Goal: Task Accomplishment & Management: Use online tool/utility

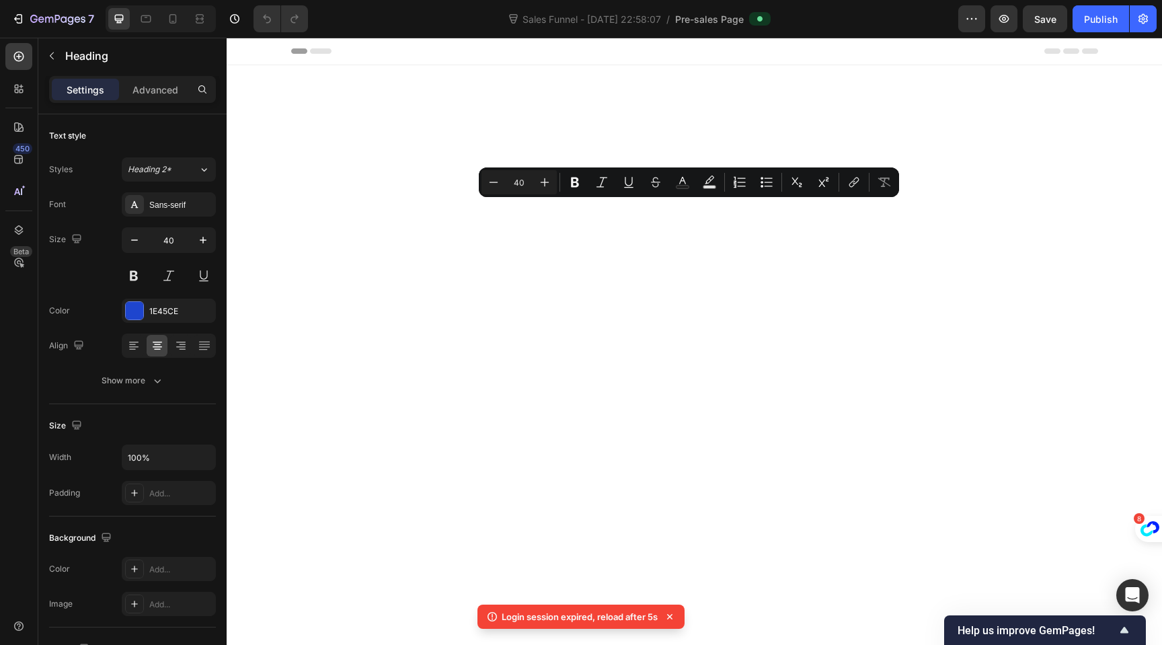
scroll to position [3864, 0]
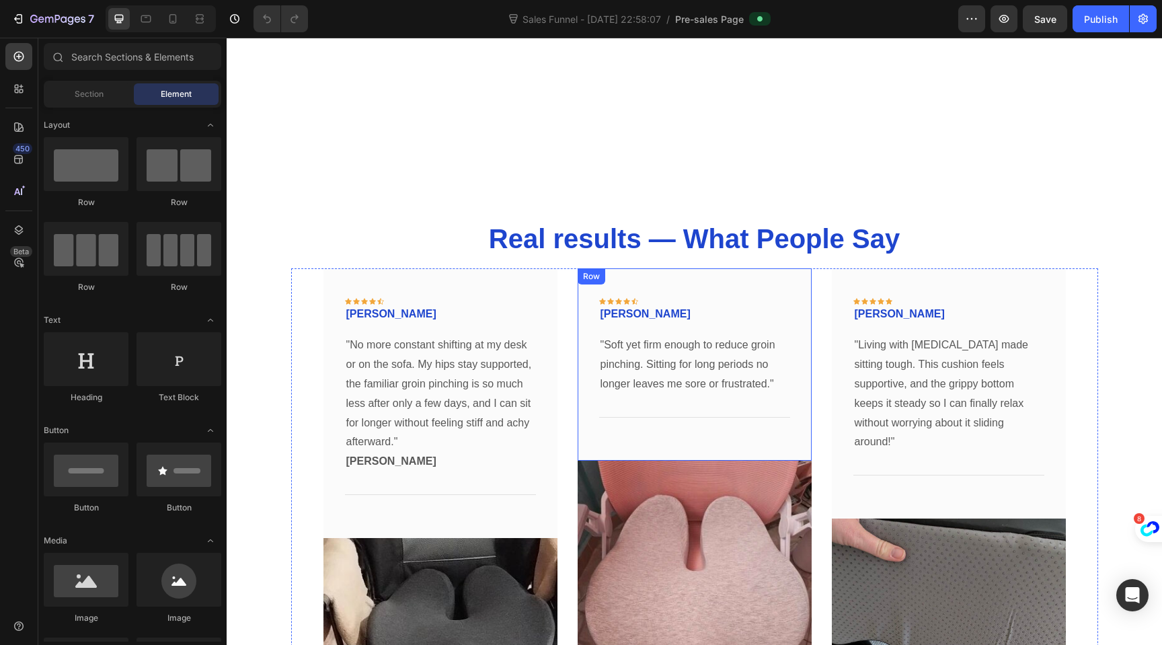
scroll to position [3838, 0]
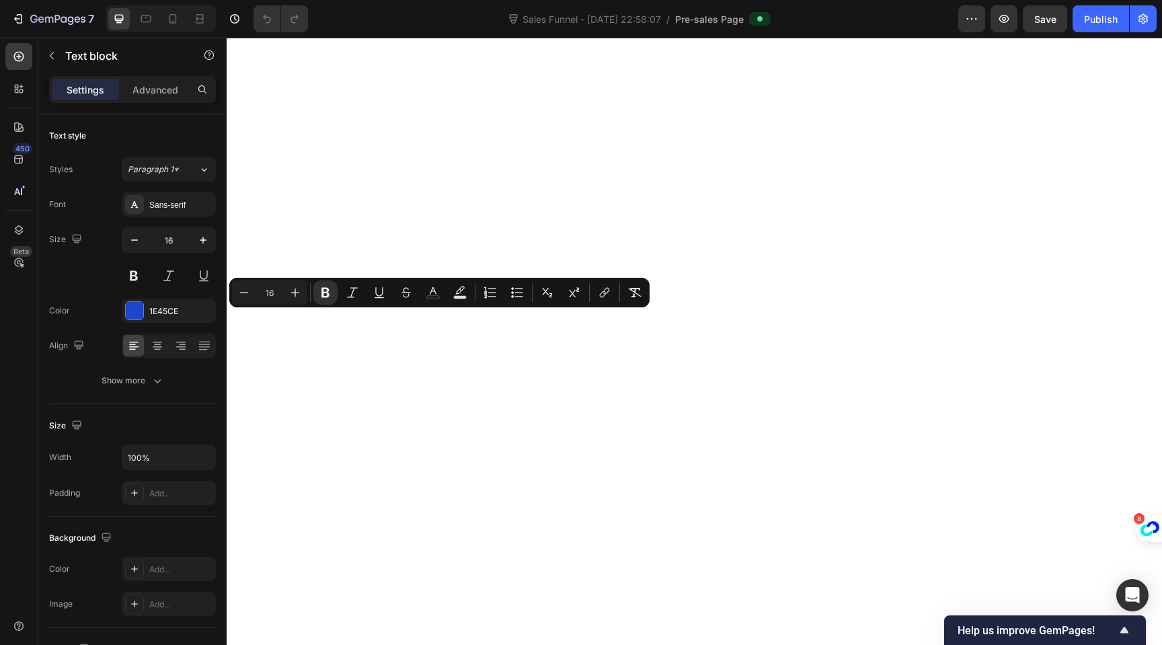
copy strong "[PERSON_NAME]"
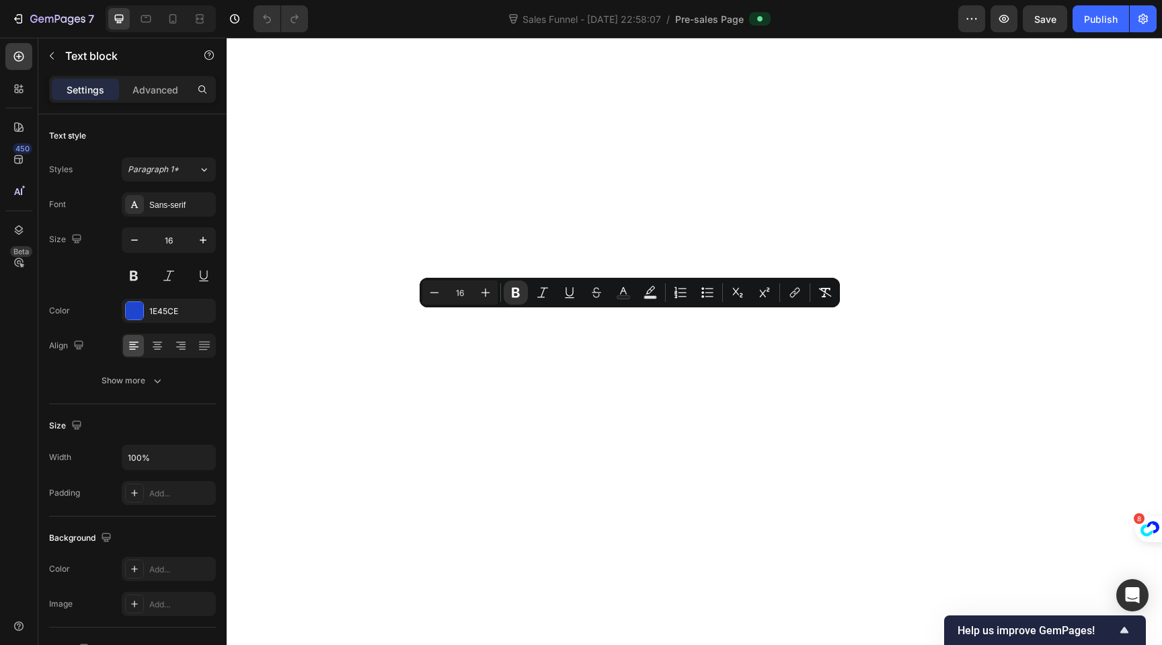
copy strong "[PERSON_NAME]"
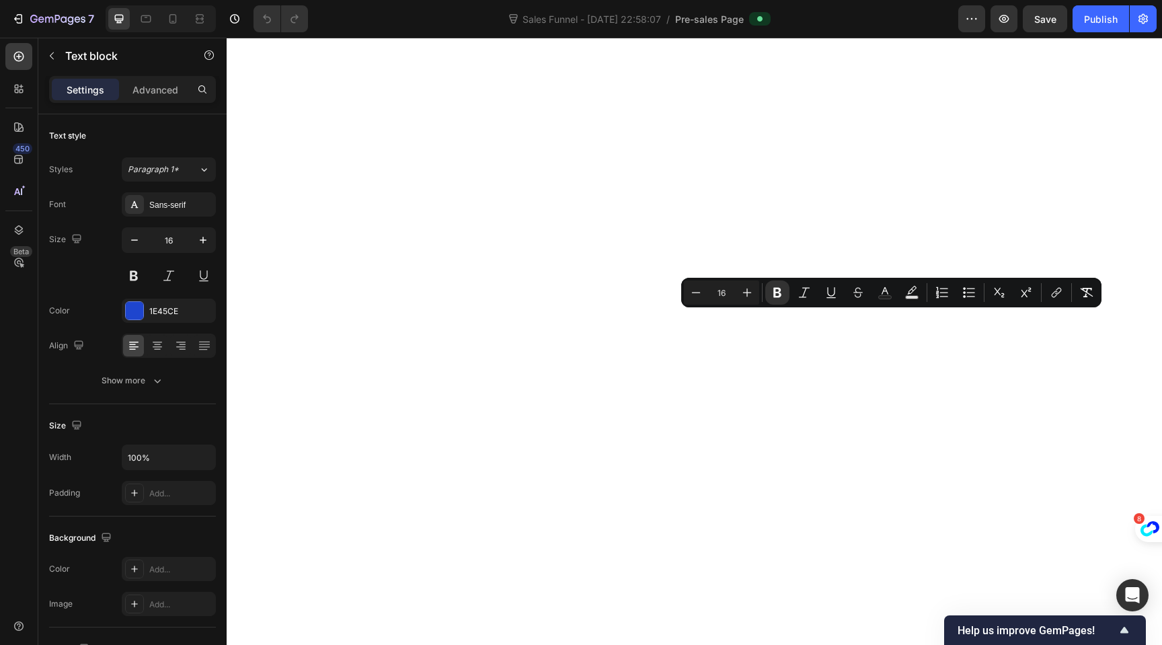
copy strong "[PERSON_NAME]"
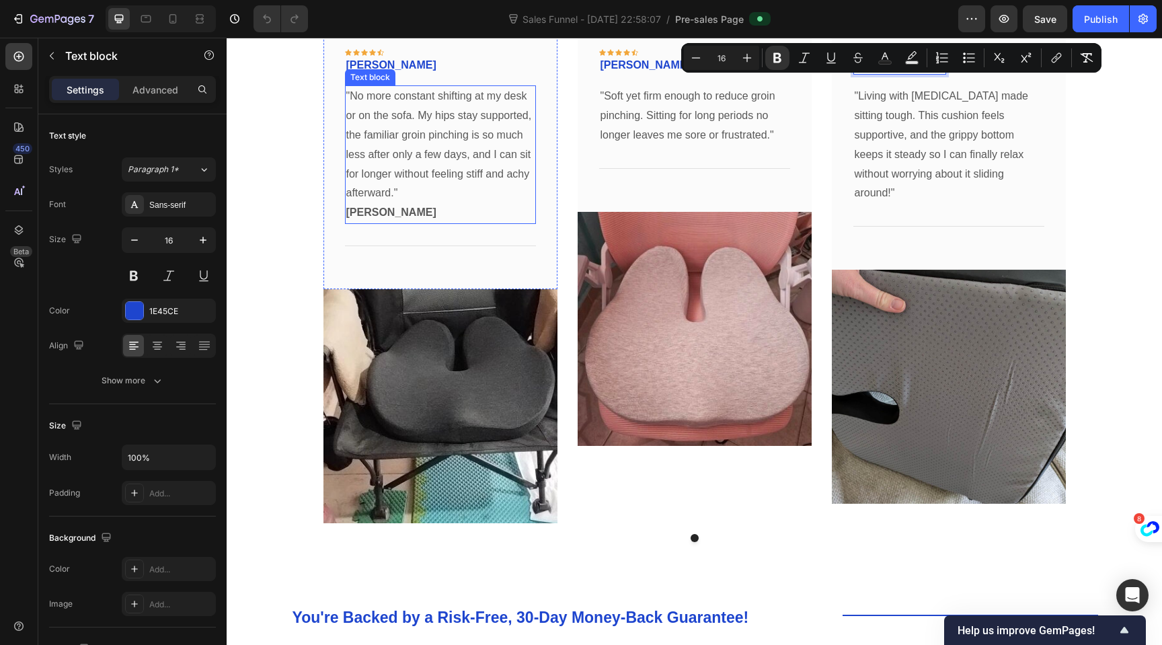
scroll to position [4105, 0]
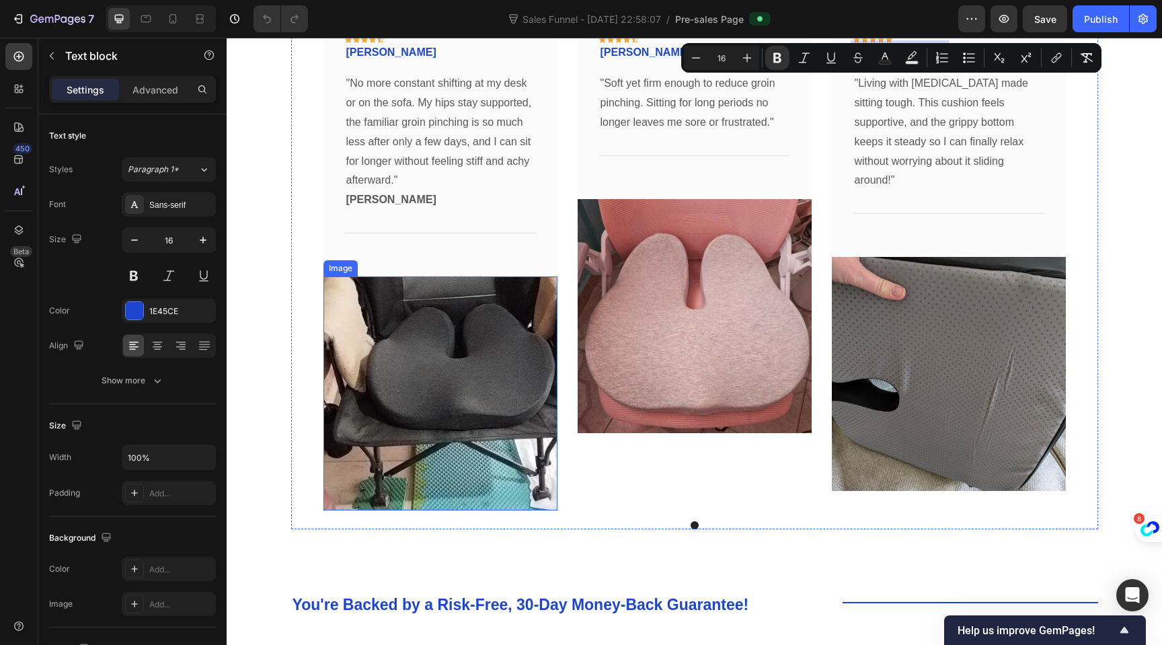
click at [443, 372] on img at bounding box center [441, 393] width 234 height 234
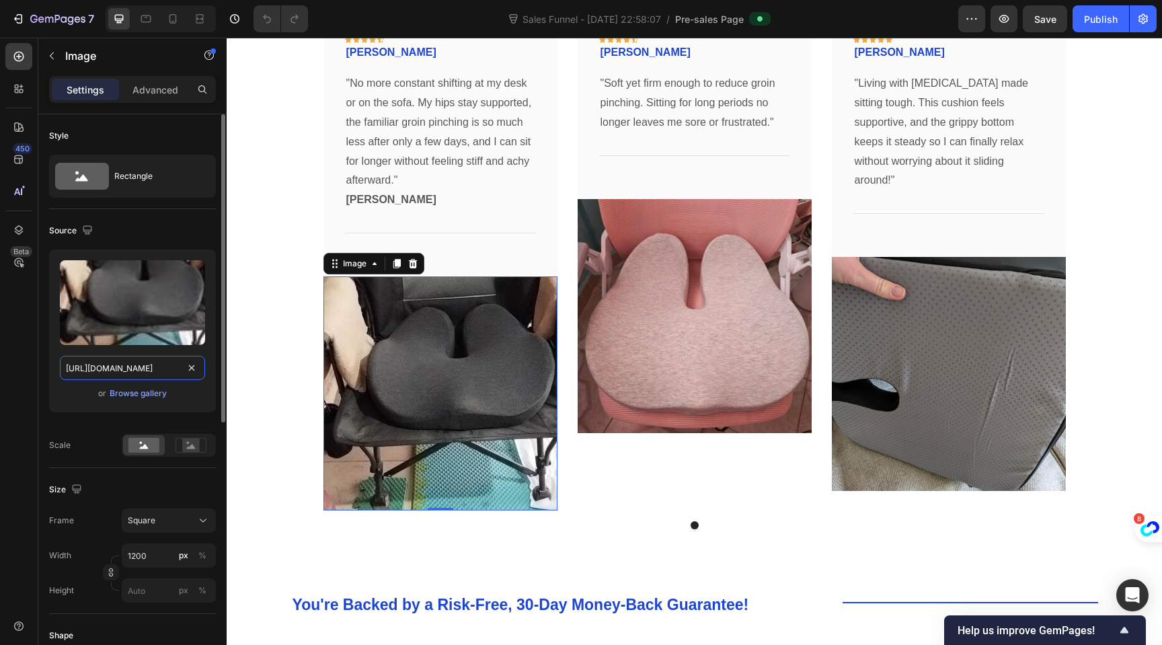
click at [160, 371] on input "https://cdn.shopify.com/s/files/1/0704/1751/4810/files/gempages_585751277816775…" at bounding box center [132, 368] width 145 height 24
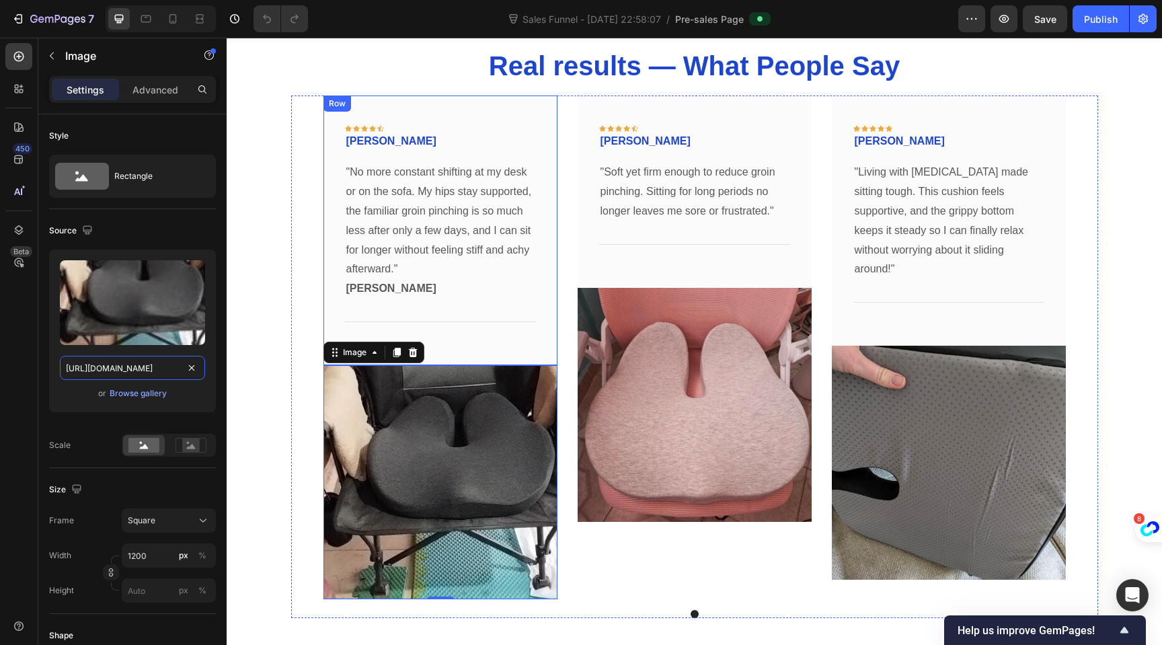
scroll to position [4014, 0]
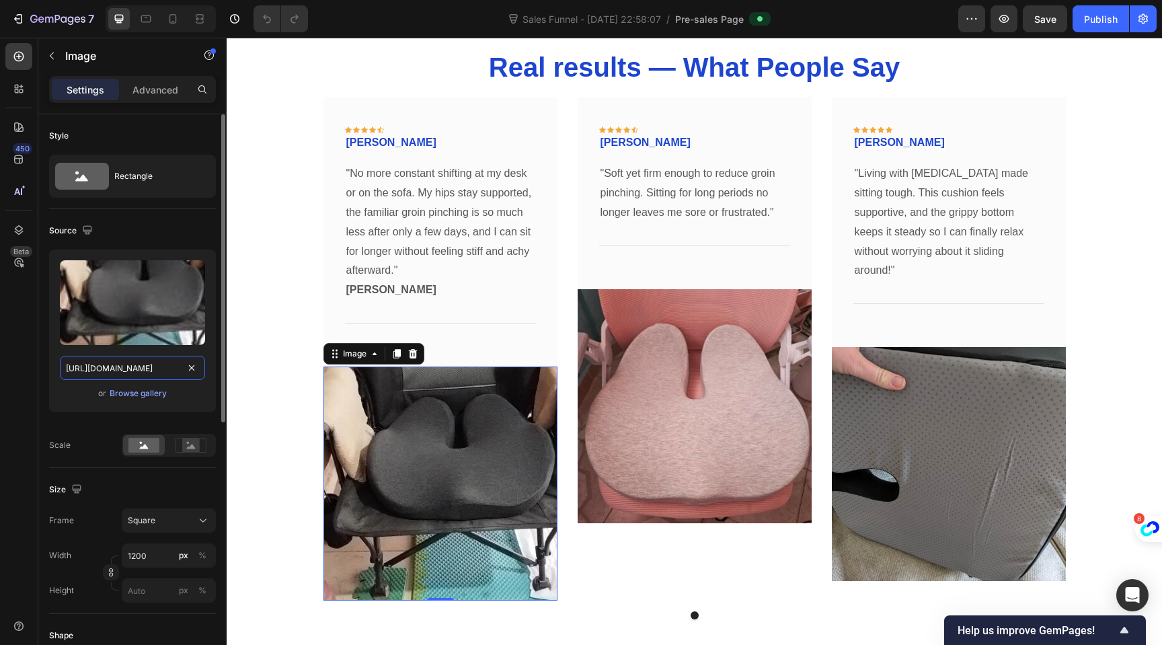
copy strong "[PERSON_NAME]"
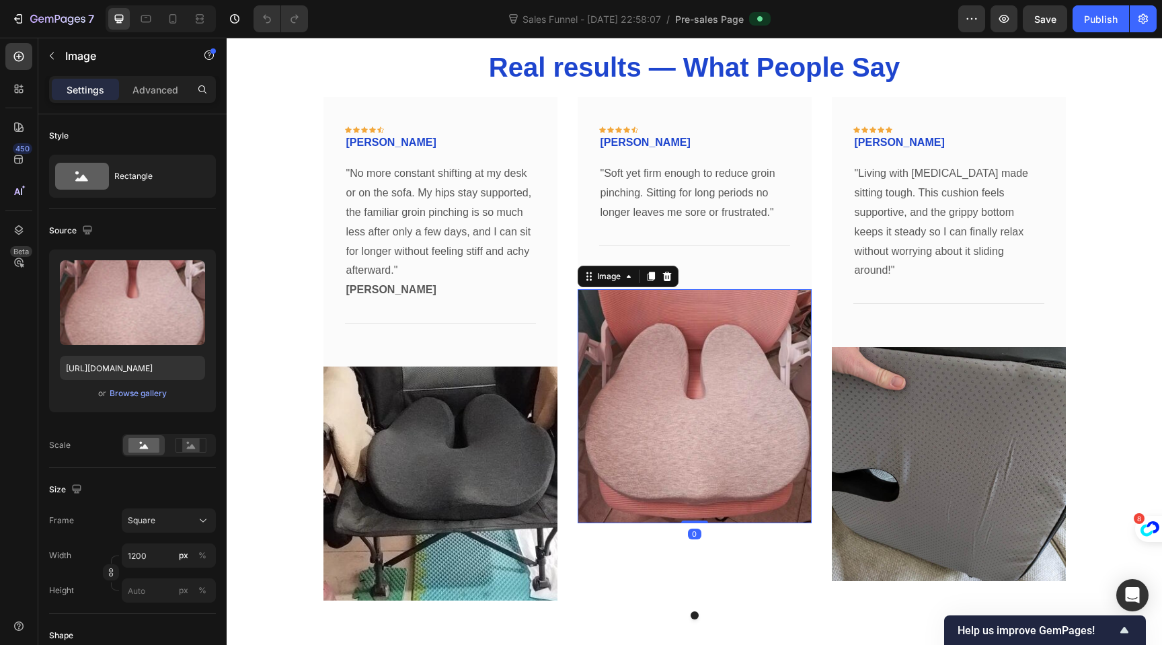
click at [695, 370] on img at bounding box center [695, 406] width 234 height 234
click at [141, 363] on input "https://cdn.shopify.com/s/files/1/0704/1751/4810/files/gempages_585751277816775…" at bounding box center [132, 368] width 145 height 24
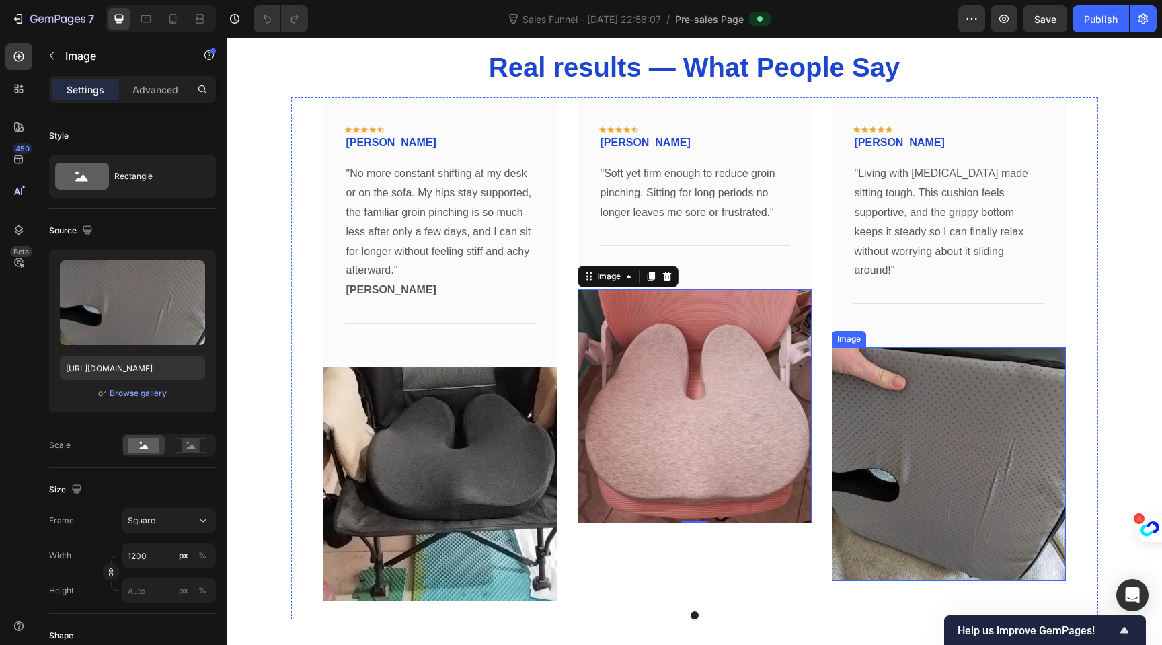
click at [981, 509] on img at bounding box center [949, 464] width 234 height 234
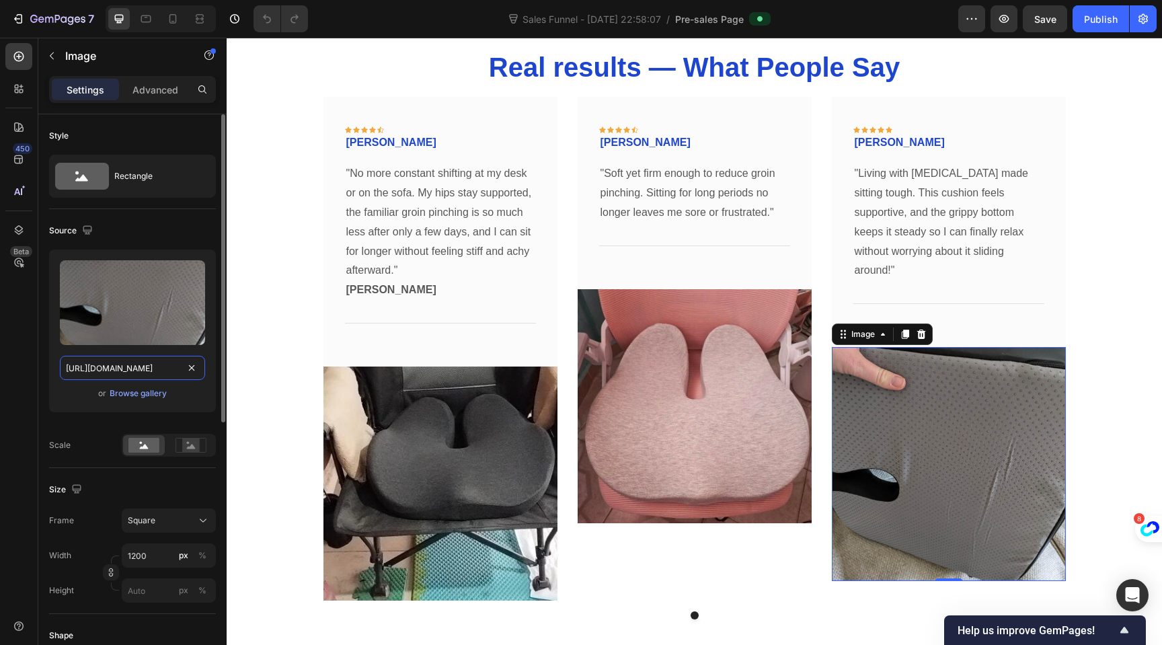
click at [122, 365] on input "https://cdn.shopify.com/s/files/1/0704/1751/4810/files/gempages_585751277816775…" at bounding box center [132, 368] width 145 height 24
click at [651, 383] on img at bounding box center [695, 406] width 234 height 234
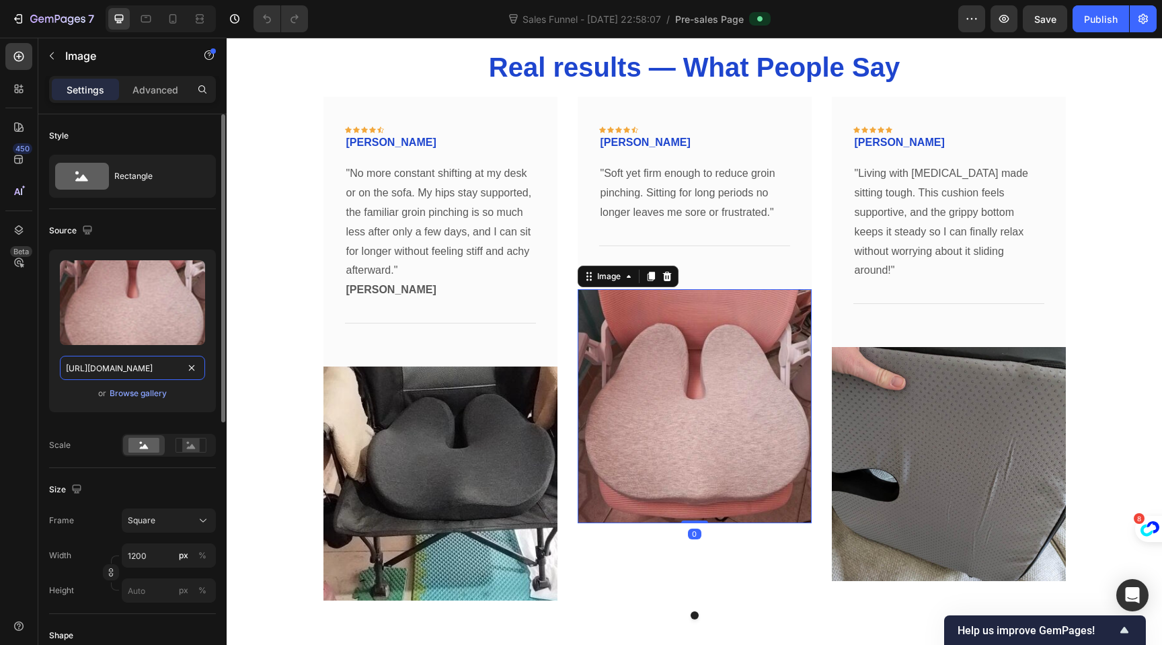
click at [148, 369] on input "https://cdn.shopify.com/s/files/1/0704/1751/4810/files/gempages_585751277816775…" at bounding box center [132, 368] width 145 height 24
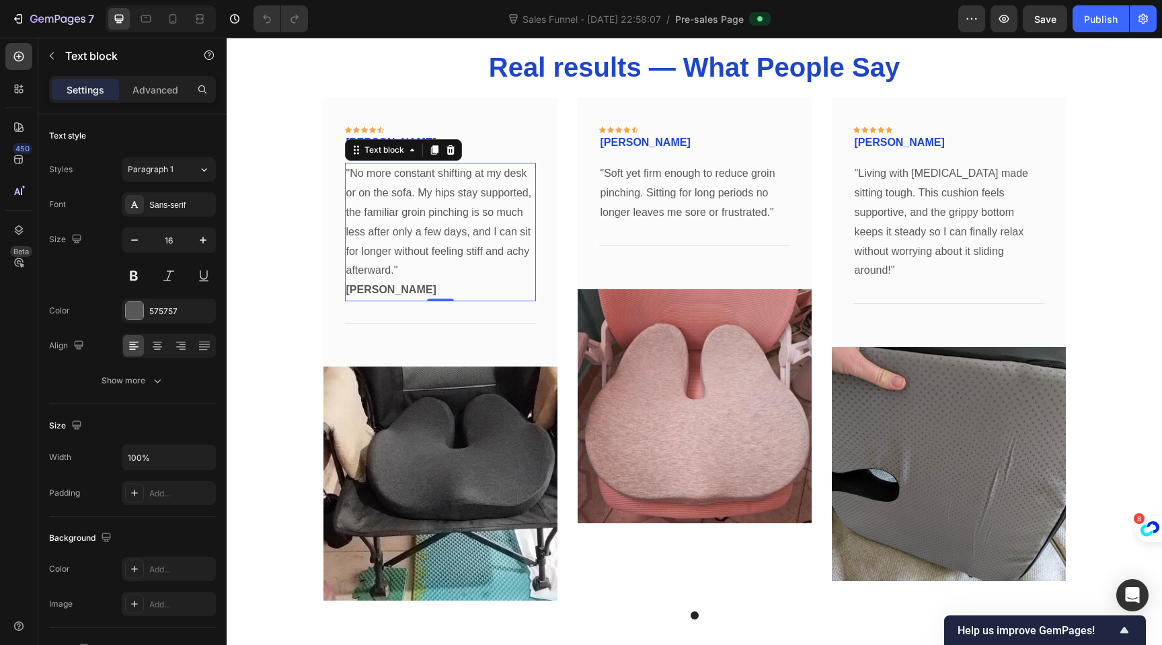
click at [435, 246] on p ""No more constant shifting at my desk or on the sofa. My hips stay supported, t…" at bounding box center [440, 222] width 188 height 116
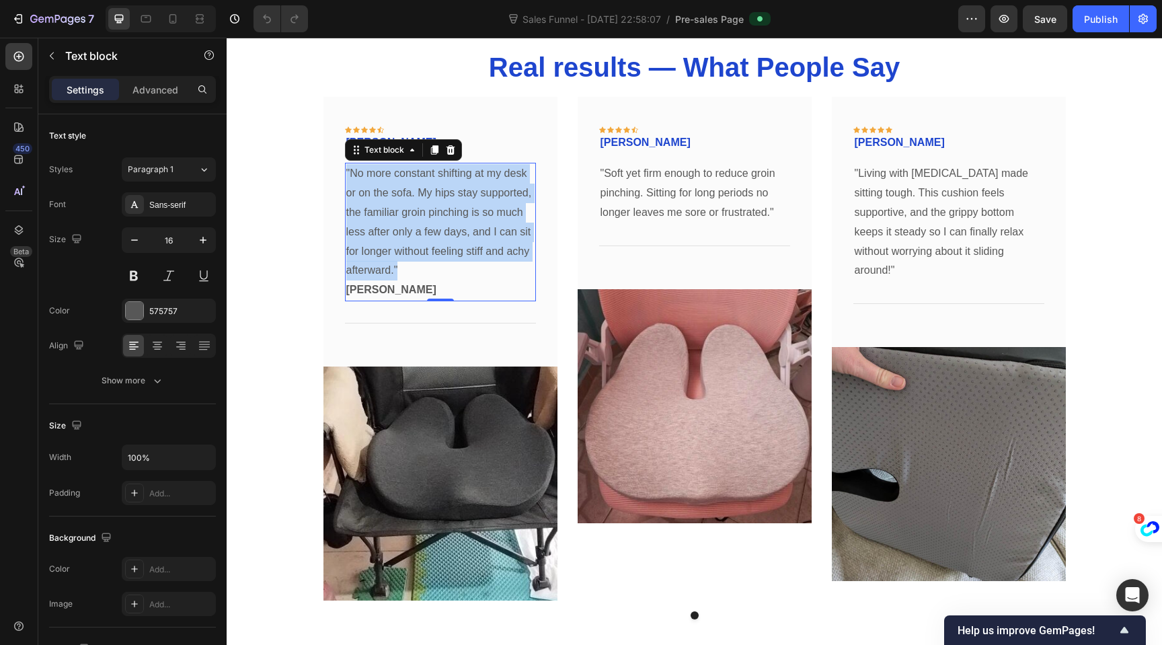
click at [435, 246] on p ""No more constant shifting at my desk or on the sofa. My hips stay supported, t…" at bounding box center [440, 222] width 188 height 116
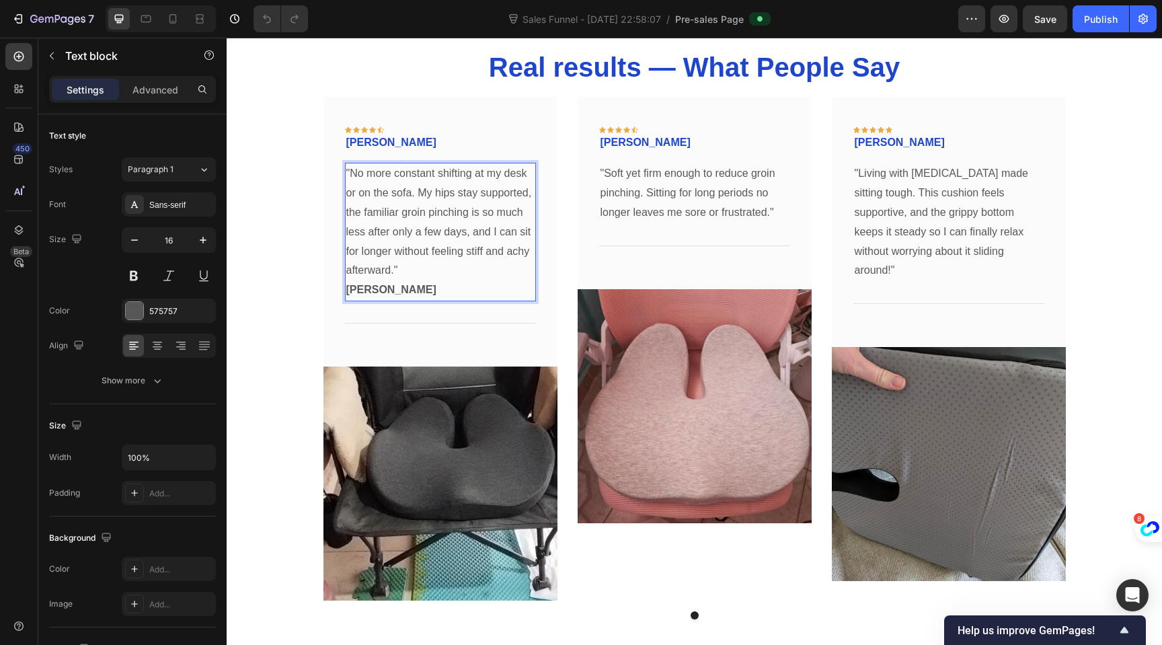
click at [417, 289] on p "[PERSON_NAME]" at bounding box center [440, 291] width 188 height 20
click at [417, 291] on p "[PERSON_NAME]" at bounding box center [440, 291] width 188 height 20
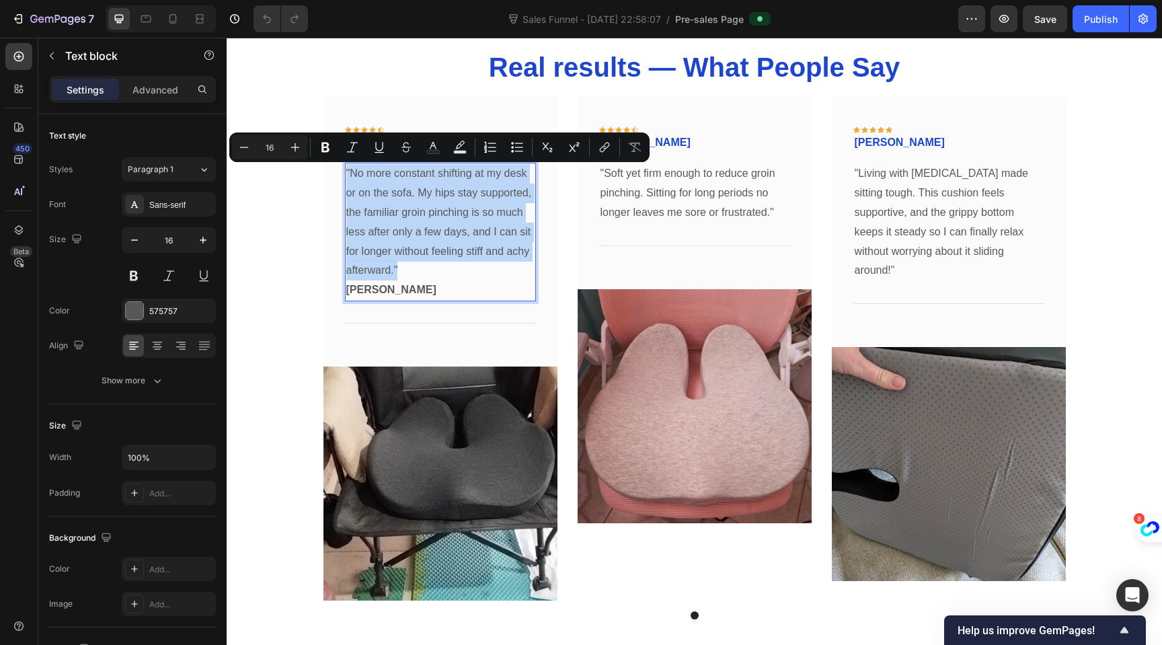
drag, startPoint x: 399, startPoint y: 271, endPoint x: 341, endPoint y: 174, distance: 113.4
click at [346, 174] on p ""No more constant shifting at my desk or on the sofa. My hips stay supported, t…" at bounding box center [440, 222] width 188 height 116
copy p ""No more constant shifting at my desk or on the sofa. My hips stay supported, t…"
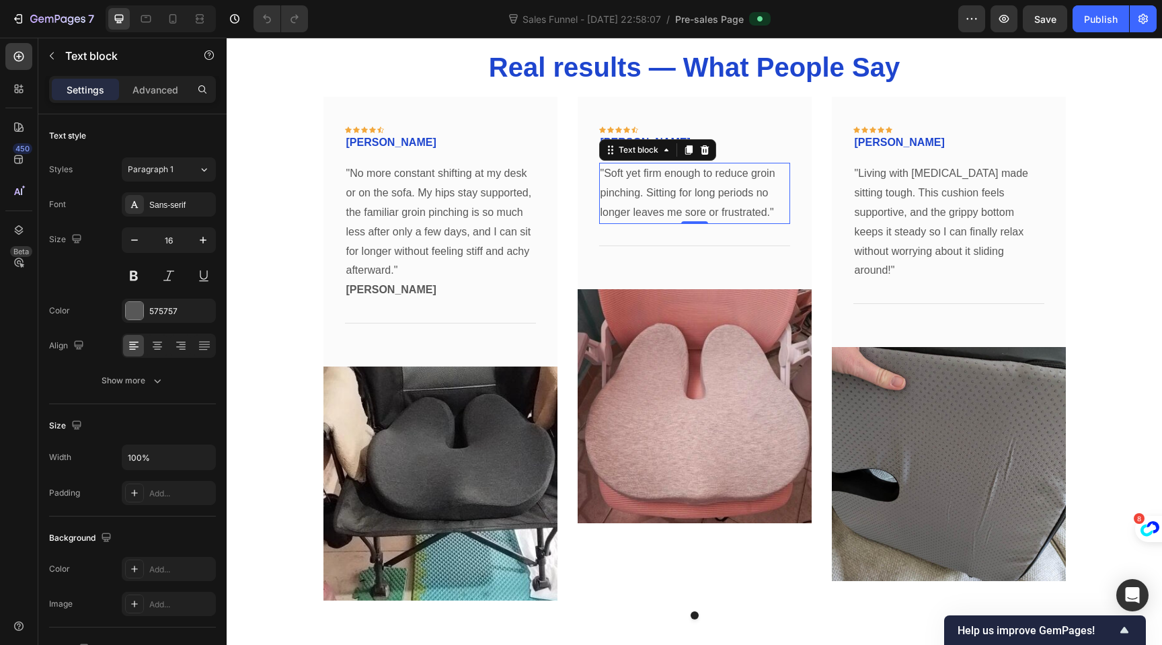
click at [670, 206] on p ""Soft yet firm enough to reduce groin pinching. Sitting for long periods no lon…" at bounding box center [695, 193] width 188 height 58
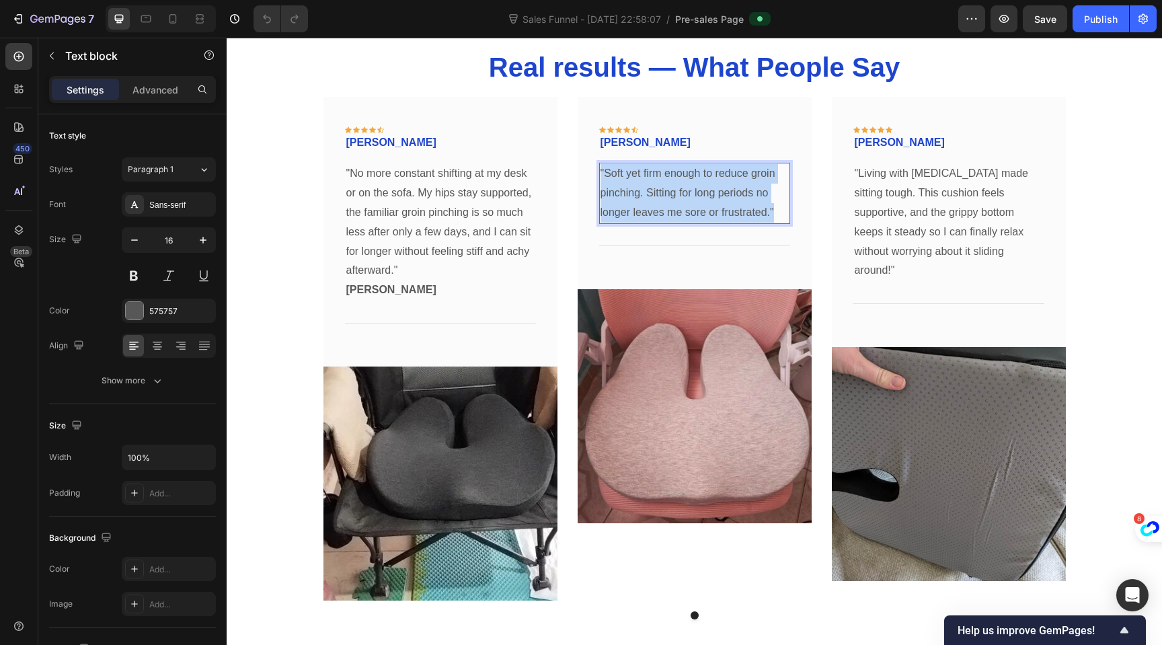
click at [670, 206] on p ""Soft yet firm enough to reduce groin pinching. Sitting for long periods no lon…" at bounding box center [695, 193] width 188 height 58
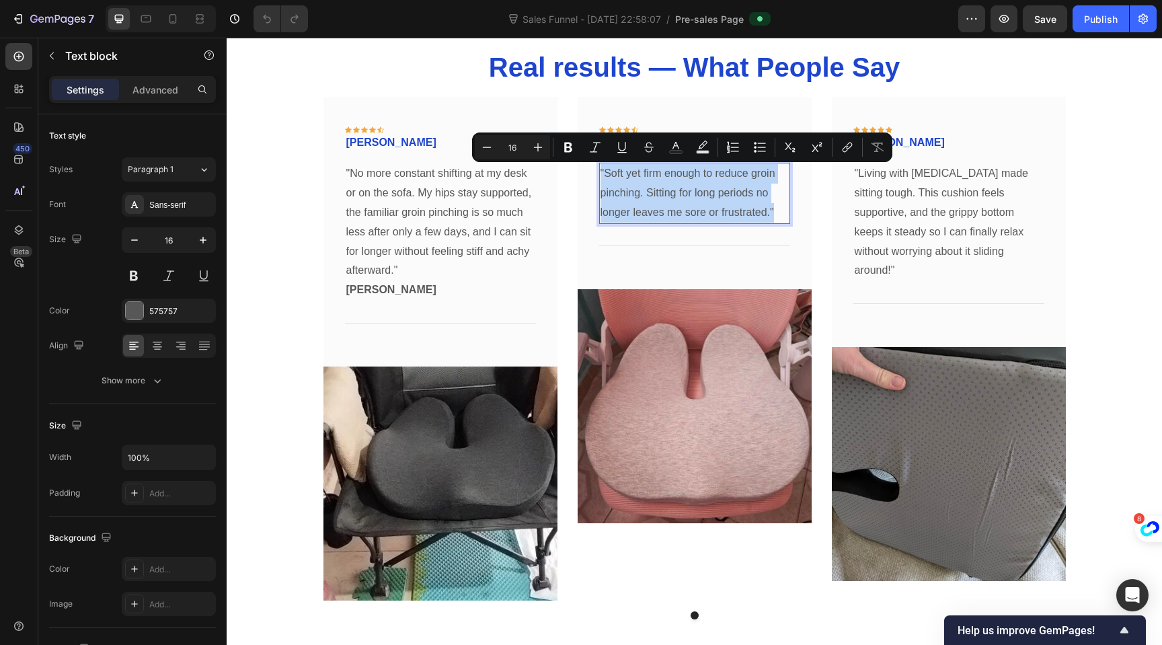
copy p ""Soft yet firm enough to reduce groin pinching. Sitting for long periods no lon…"
click at [881, 214] on p ""Living with [MEDICAL_DATA] made sitting tough. This cushion feels supportive, …" at bounding box center [949, 222] width 188 height 116
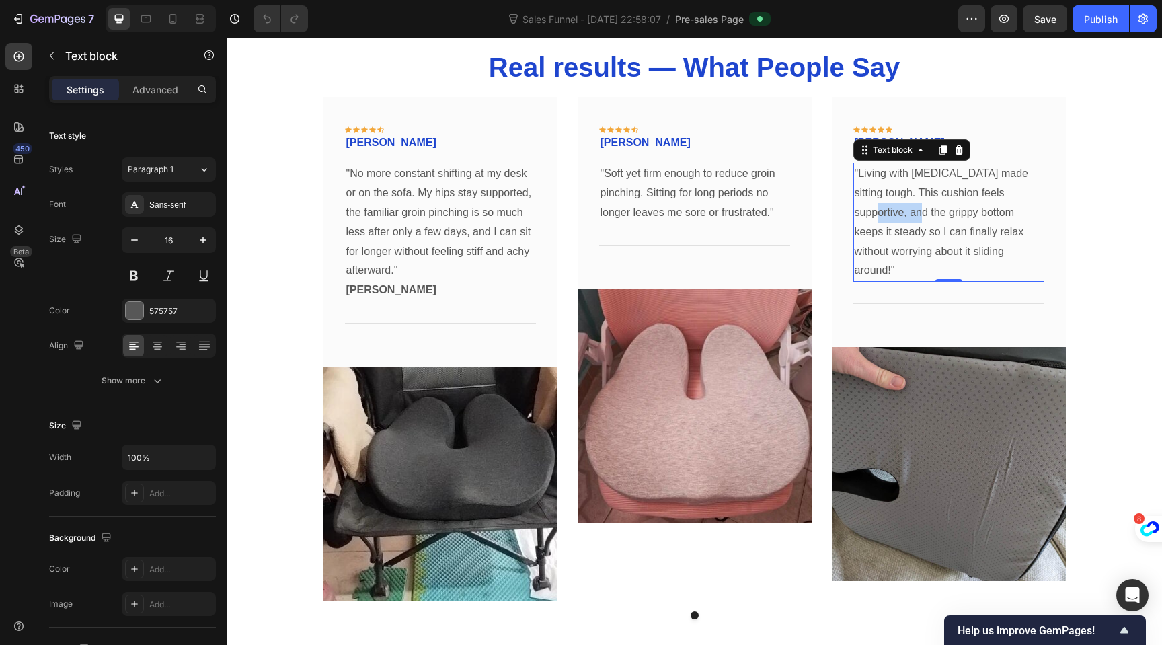
click at [881, 214] on p ""Living with [MEDICAL_DATA] made sitting tough. This cushion feels supportive, …" at bounding box center [949, 222] width 188 height 116
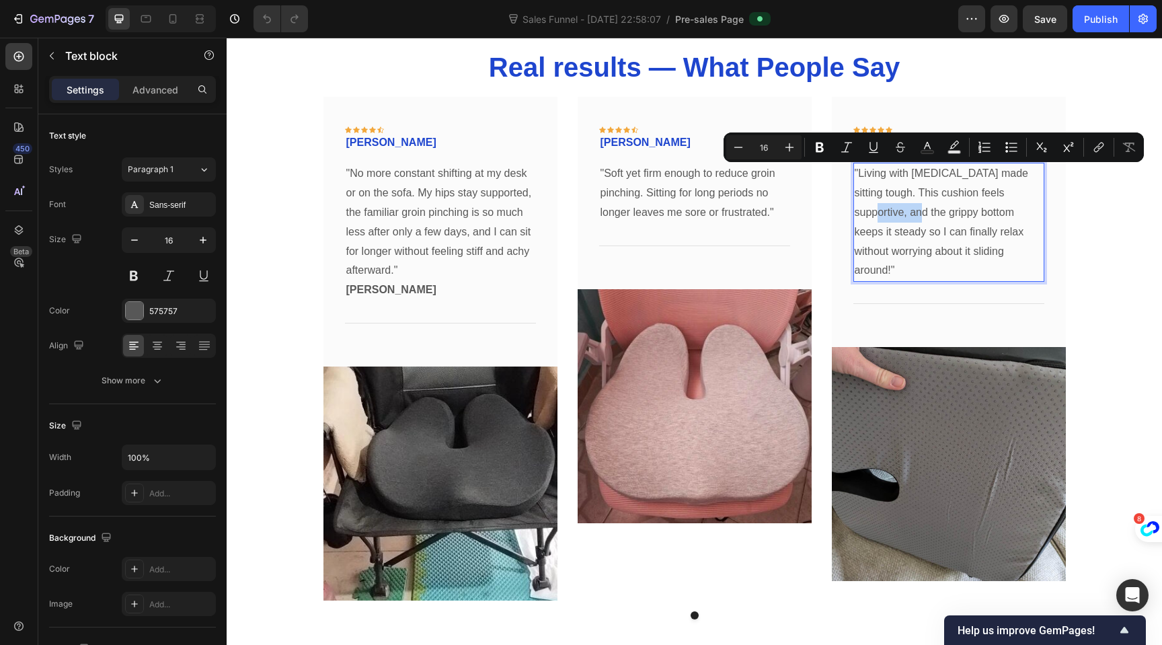
copy p ""Living with [MEDICAL_DATA] made sitting tough. This cushion feels supportive, …"
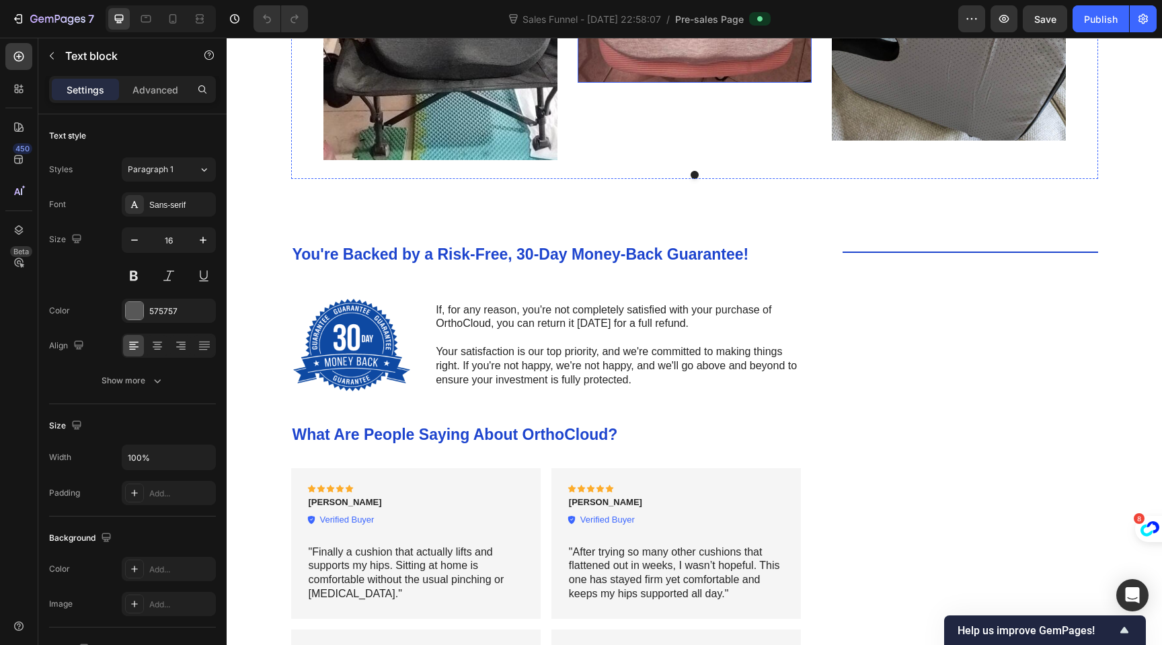
scroll to position [4458, 0]
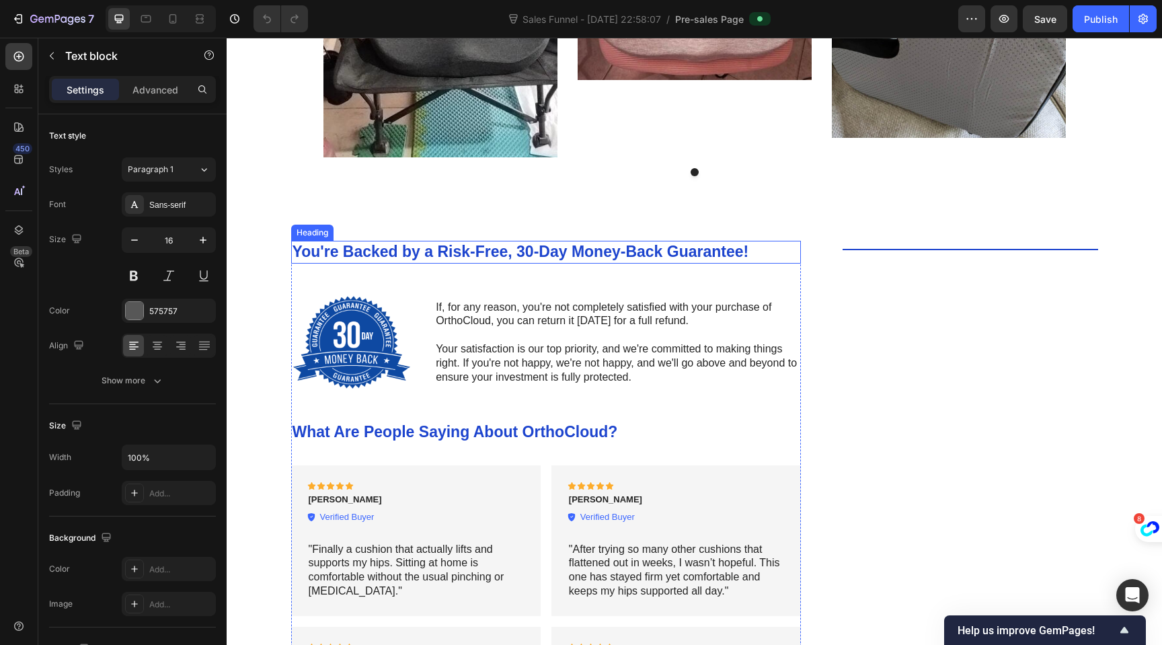
click at [505, 254] on h2 "You're Backed by a Risk-Free, 30-Day Money-Back Guarantee!" at bounding box center [546, 252] width 511 height 23
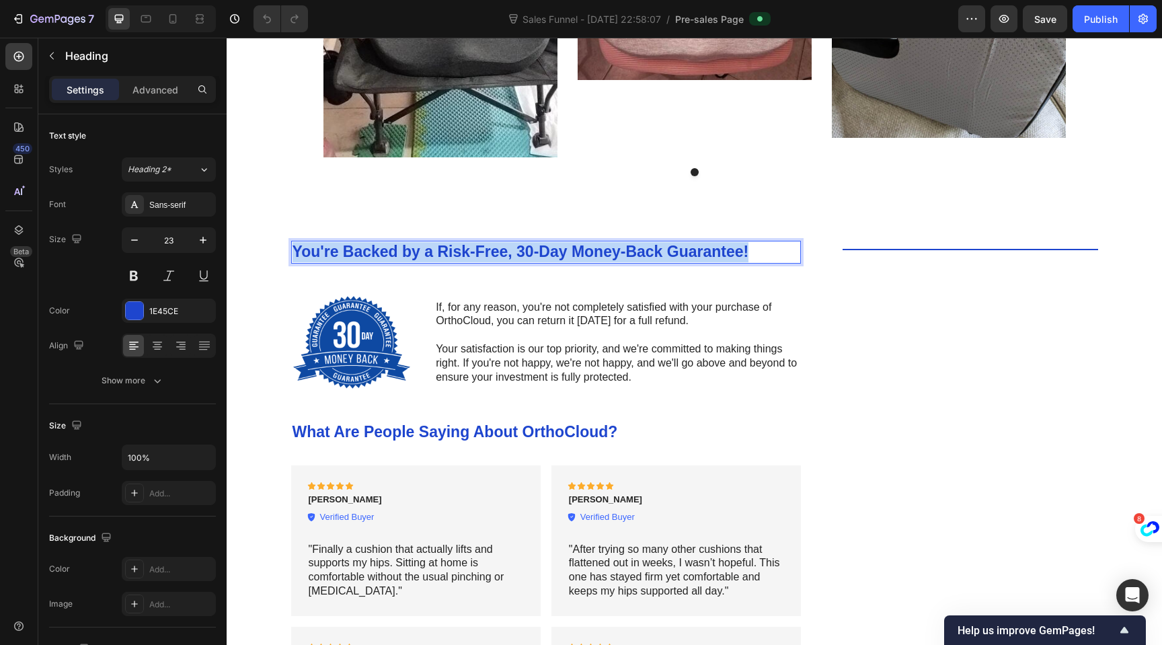
click at [505, 254] on p "You're Backed by a Risk-Free, 30-Day Money-Back Guarantee!" at bounding box center [547, 252] width 508 height 20
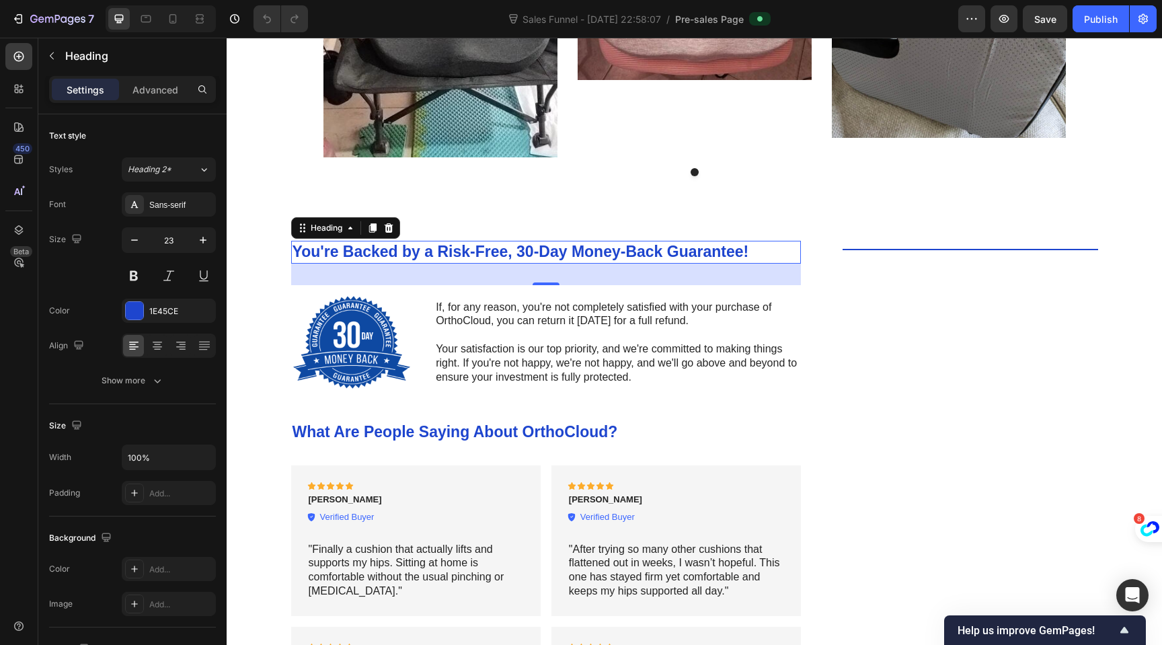
click at [628, 248] on p "You're Backed by a Risk-Free, 30-Day Money-Back Guarantee!" at bounding box center [547, 252] width 508 height 20
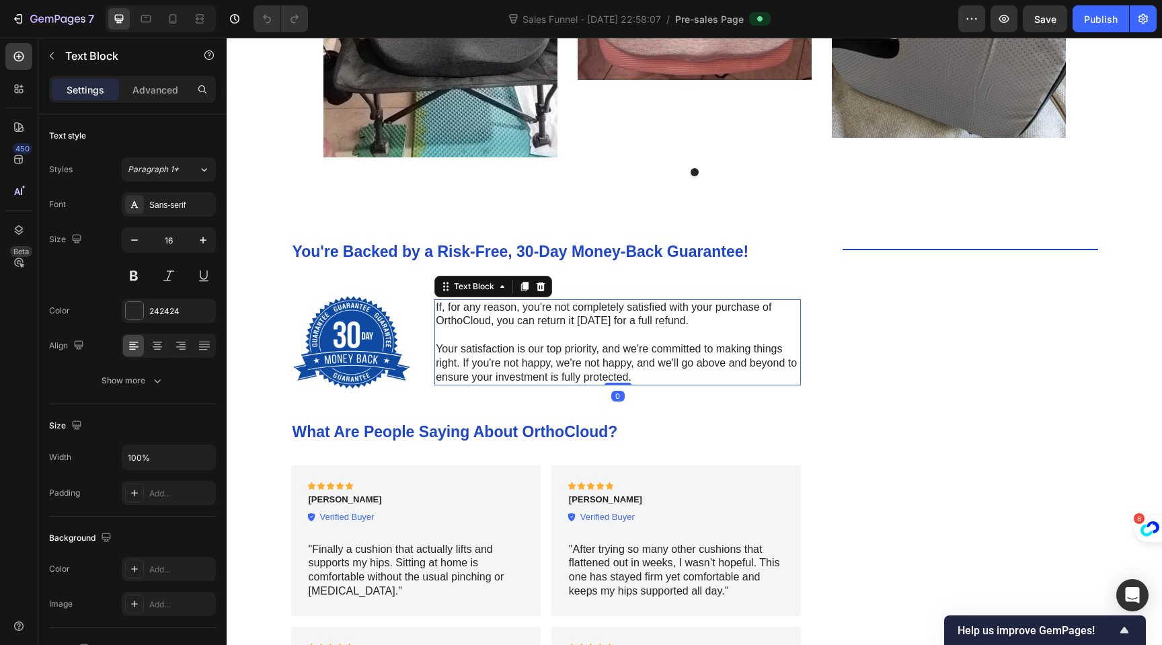
click at [468, 323] on p "If, for any reason, you're not completely satisfied with your purchase of Ortho…" at bounding box center [618, 315] width 364 height 28
click at [533, 376] on p "Your satisfaction is our top priority, and we're committed to making things rig…" at bounding box center [618, 363] width 364 height 42
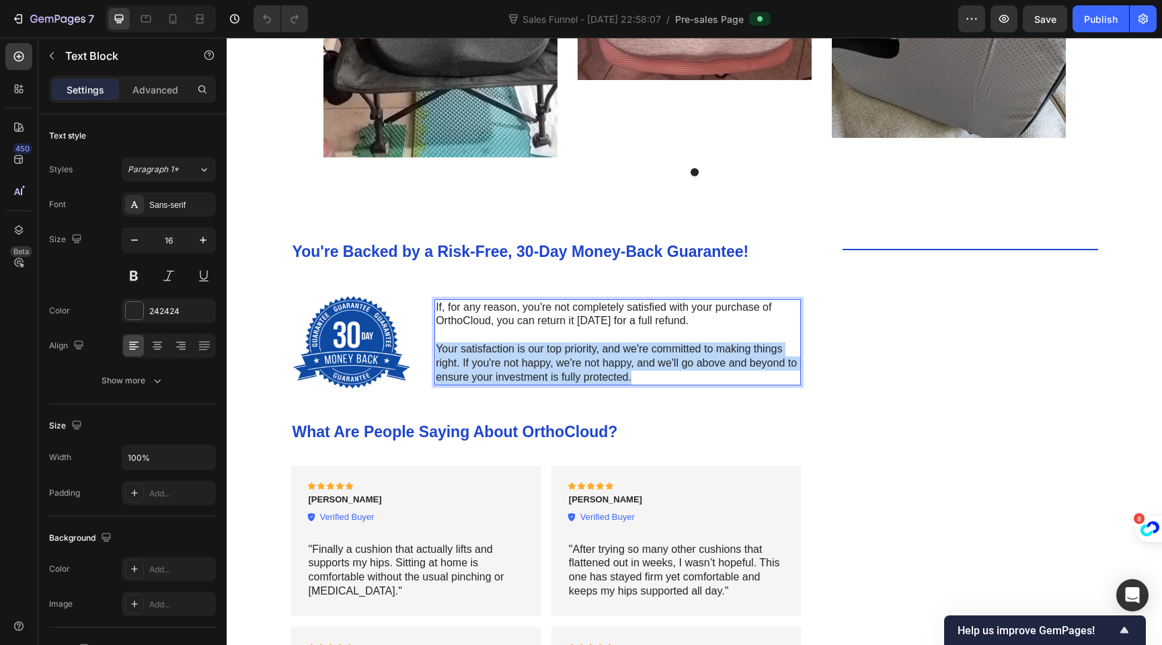
click at [533, 376] on p "Your satisfaction is our top priority, and we're committed to making things rig…" at bounding box center [618, 363] width 364 height 42
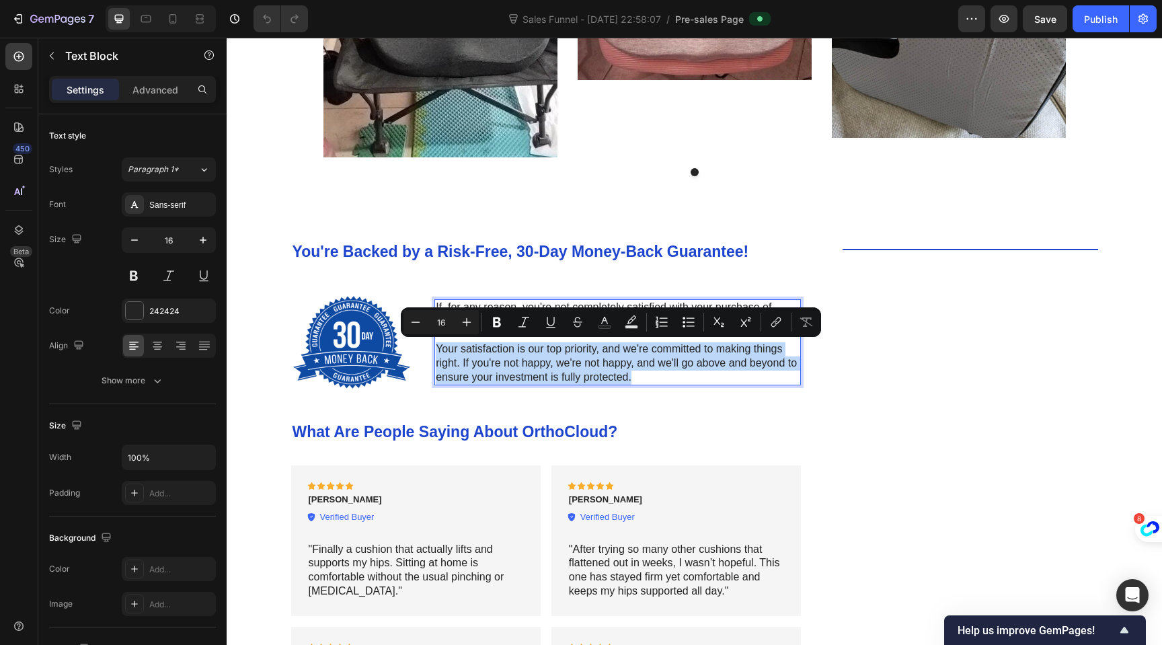
click at [602, 362] on p "Your satisfaction is our top priority, and we're committed to making things rig…" at bounding box center [618, 363] width 364 height 42
click at [633, 378] on p "Your satisfaction is our top priority, and we're committed to making things rig…" at bounding box center [618, 363] width 364 height 42
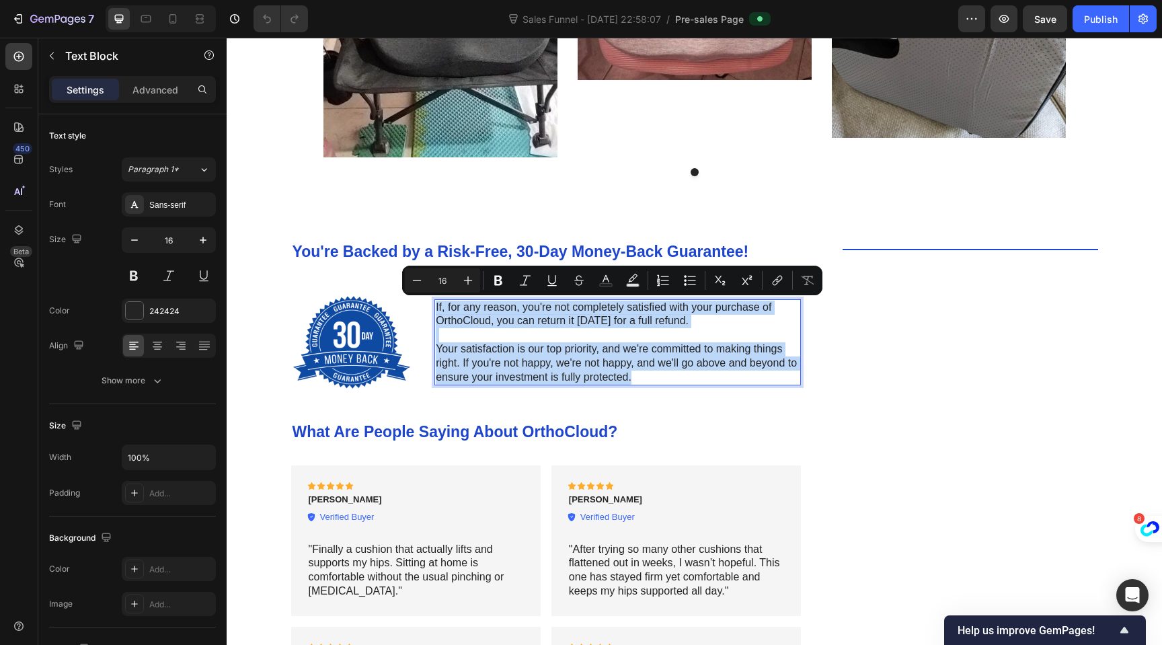
drag, startPoint x: 632, startPoint y: 378, endPoint x: 430, endPoint y: 307, distance: 214.7
click at [435, 307] on div "If, for any reason, you're not completely satisfied with your purchase of Ortho…" at bounding box center [618, 342] width 367 height 87
copy div "If, for any reason, you're not completely satisfied with your purchase of Ortho…"
click at [376, 334] on img at bounding box center [351, 342] width 117 height 114
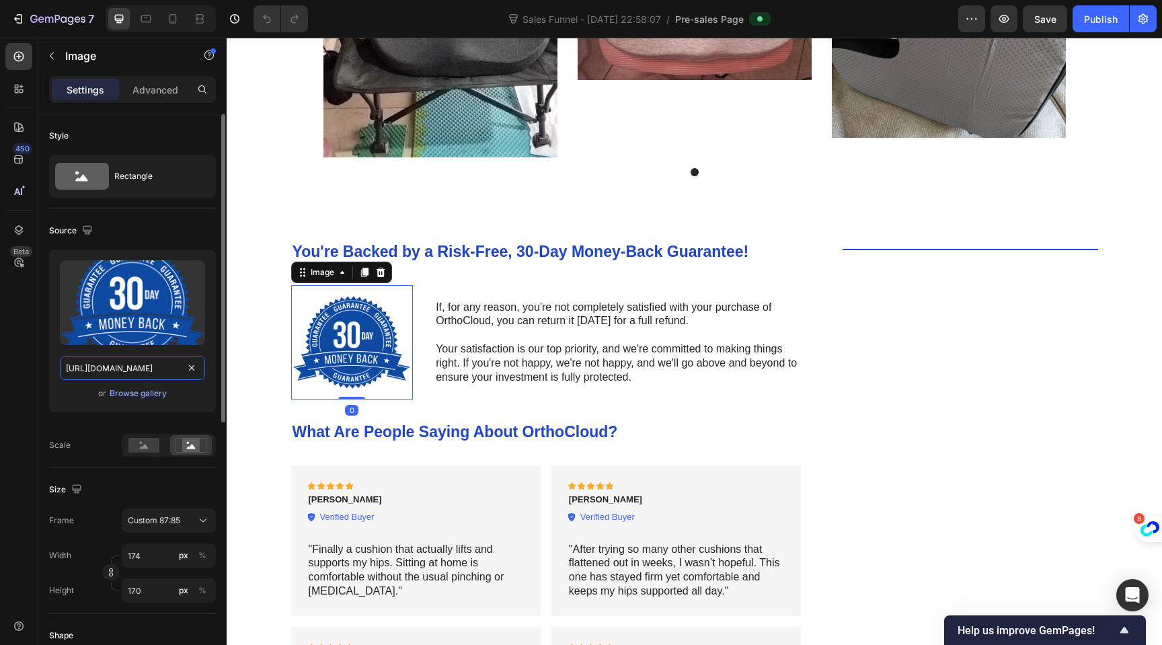
click at [150, 367] on input "https://cdn.shopify.com/s/files/1/0704/1751/4810/files/gempages_585751277816775…" at bounding box center [132, 368] width 145 height 24
copy div "If, for any reason, you're not completely satisfied with your purchase of Ortho…"
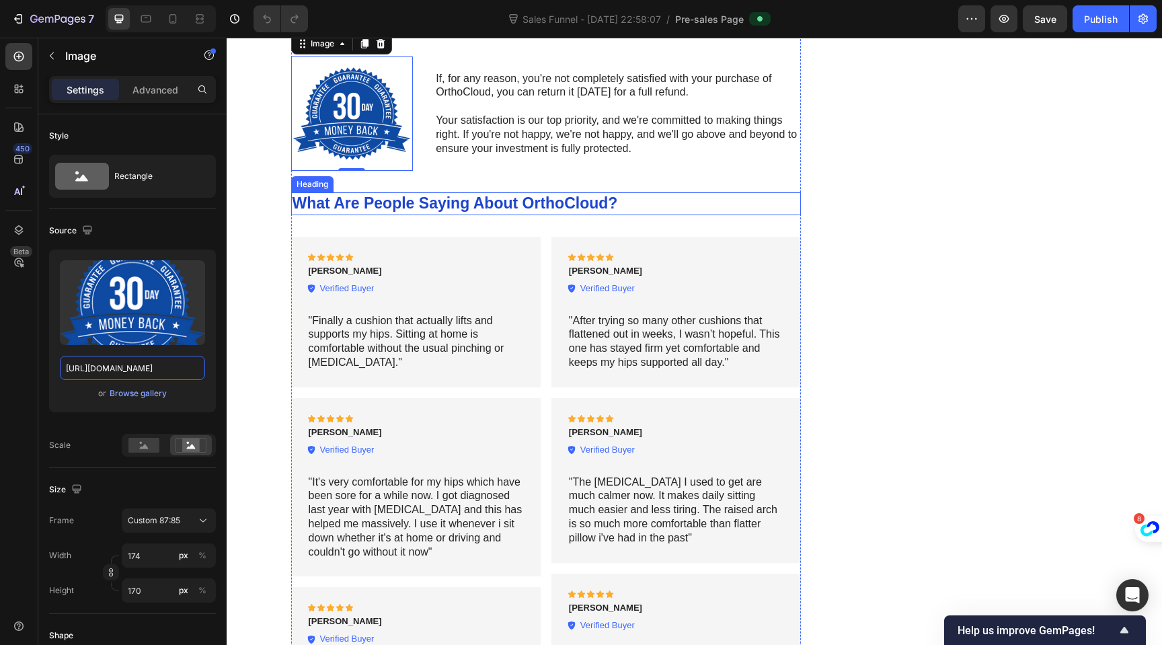
scroll to position [4684, 0]
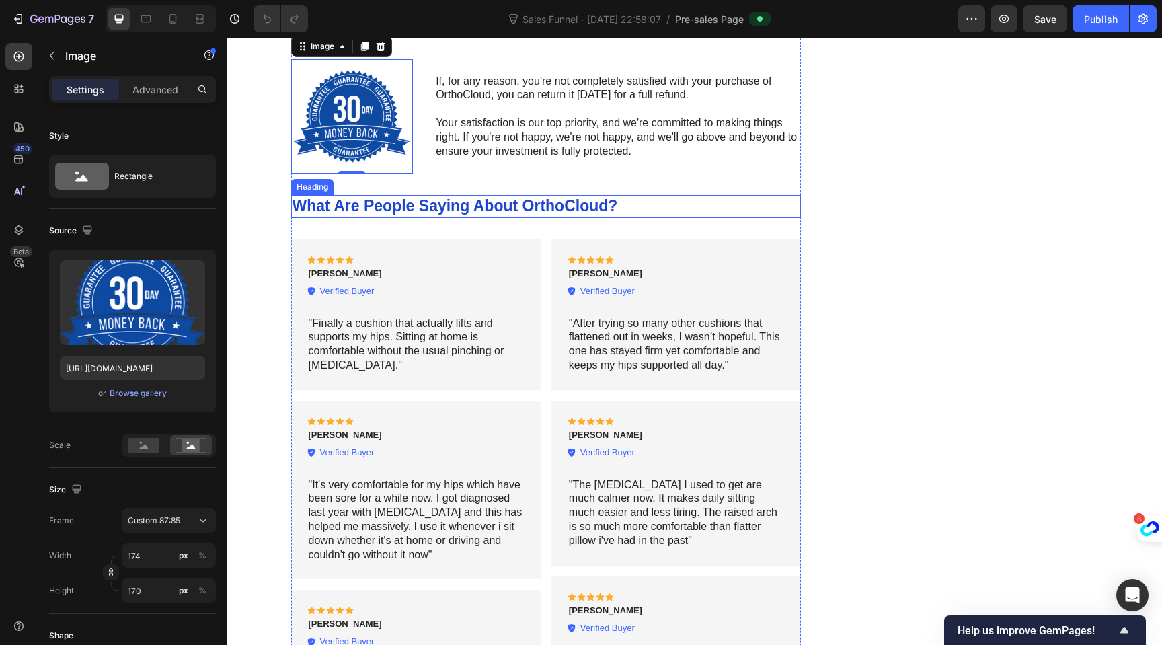
click at [426, 210] on h2 "What Are People Saying About OrthoCloud?" at bounding box center [546, 206] width 511 height 23
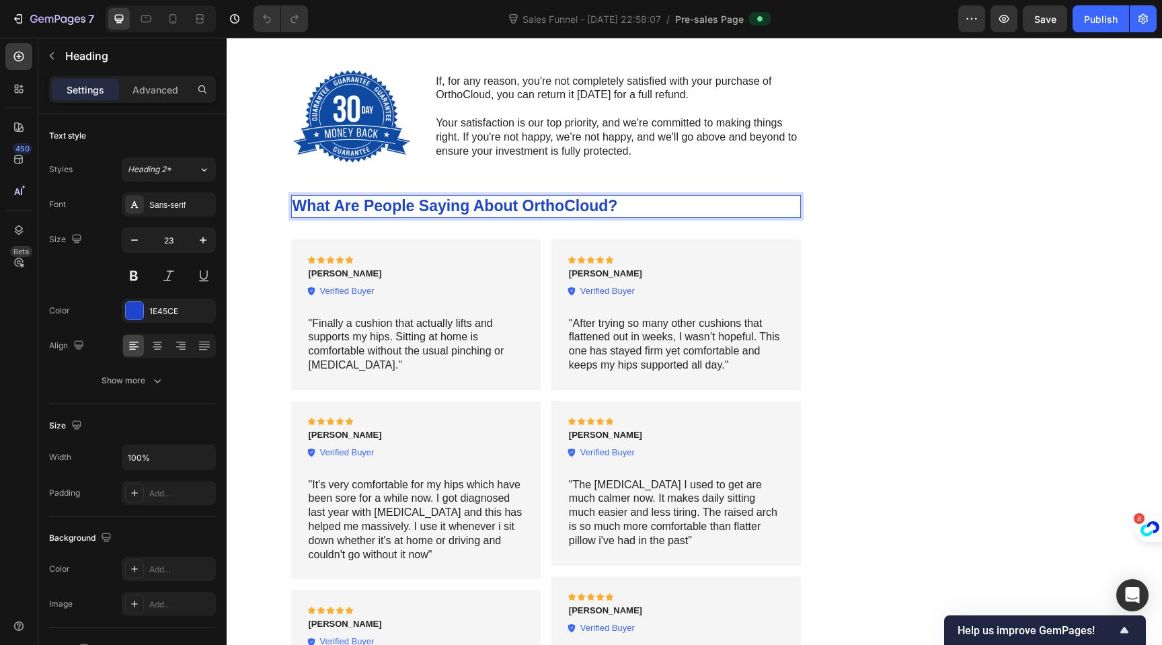
click at [426, 210] on h2 "What Are People Saying About OrthoCloud?" at bounding box center [546, 206] width 511 height 23
click at [426, 210] on p "What Are People Saying About OrthoCloud?" at bounding box center [547, 206] width 508 height 20
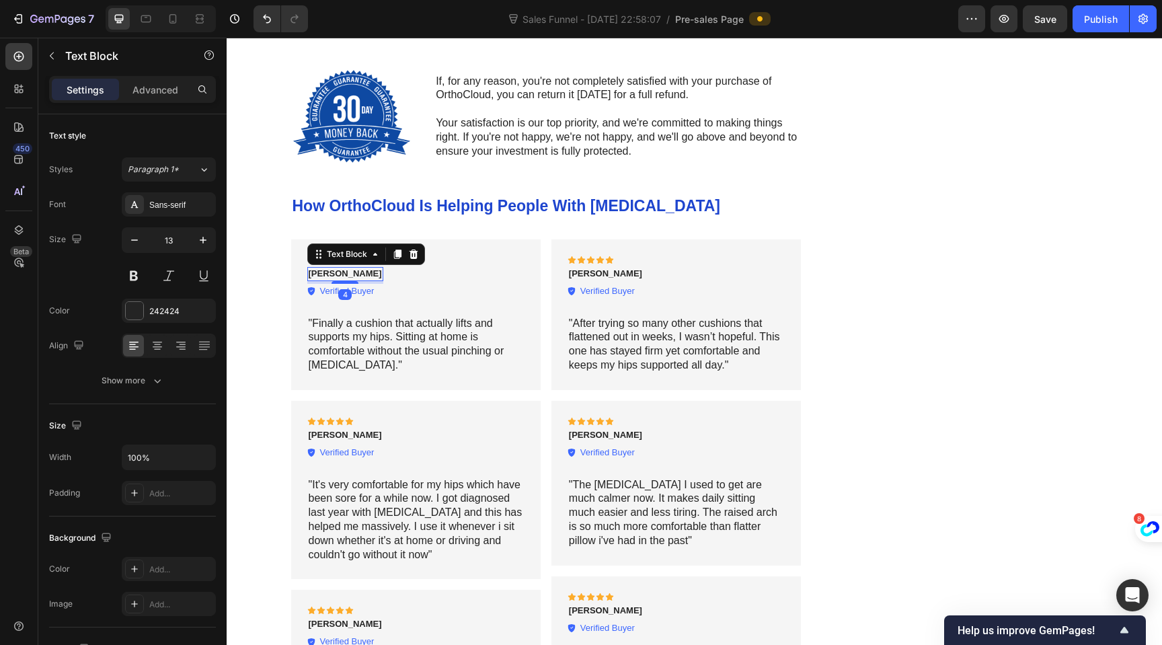
click at [346, 273] on strong "Nathaniel Cooper" at bounding box center [345, 273] width 73 height 10
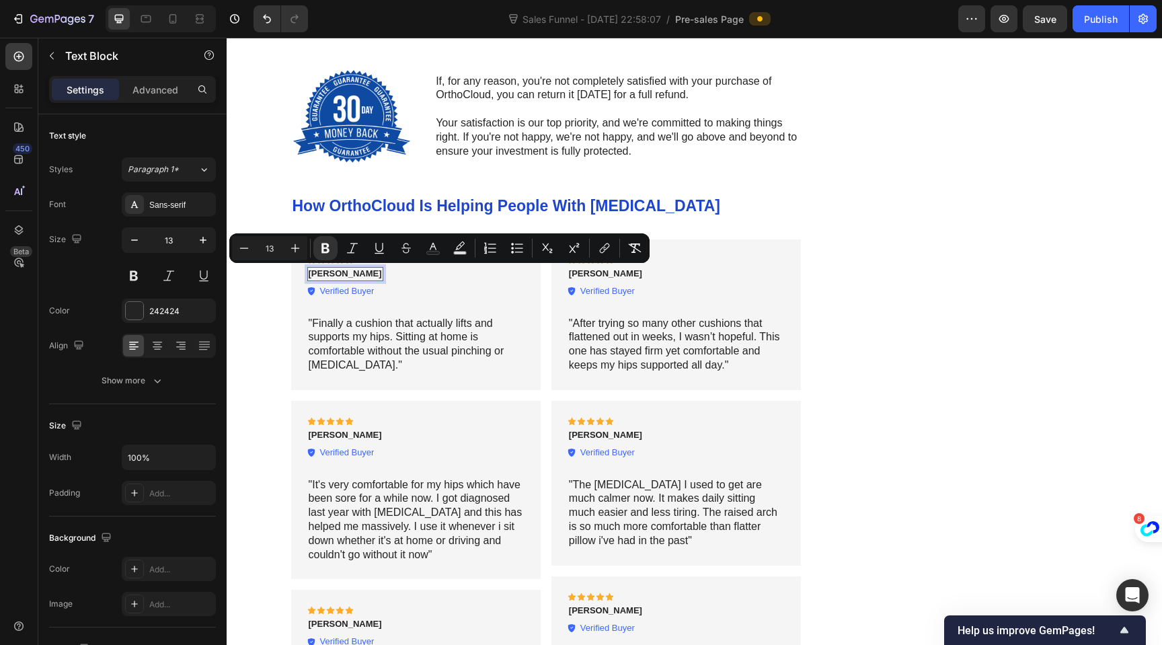
copy strong "Nathaniel Cooper"
click at [341, 330] on p ""Finally a cushion that actually lifts and supports my hips. Sitting at home is…" at bounding box center [416, 345] width 215 height 56
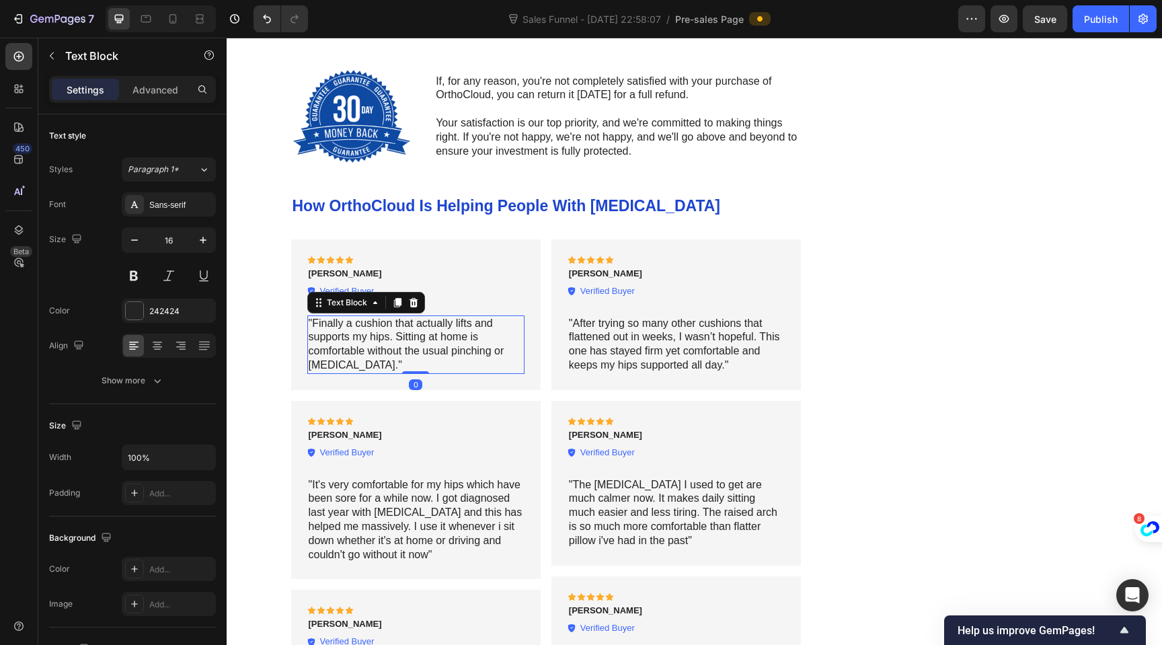
click at [341, 330] on p ""Finally a cushion that actually lifts and supports my hips. Sitting at home is…" at bounding box center [416, 345] width 215 height 56
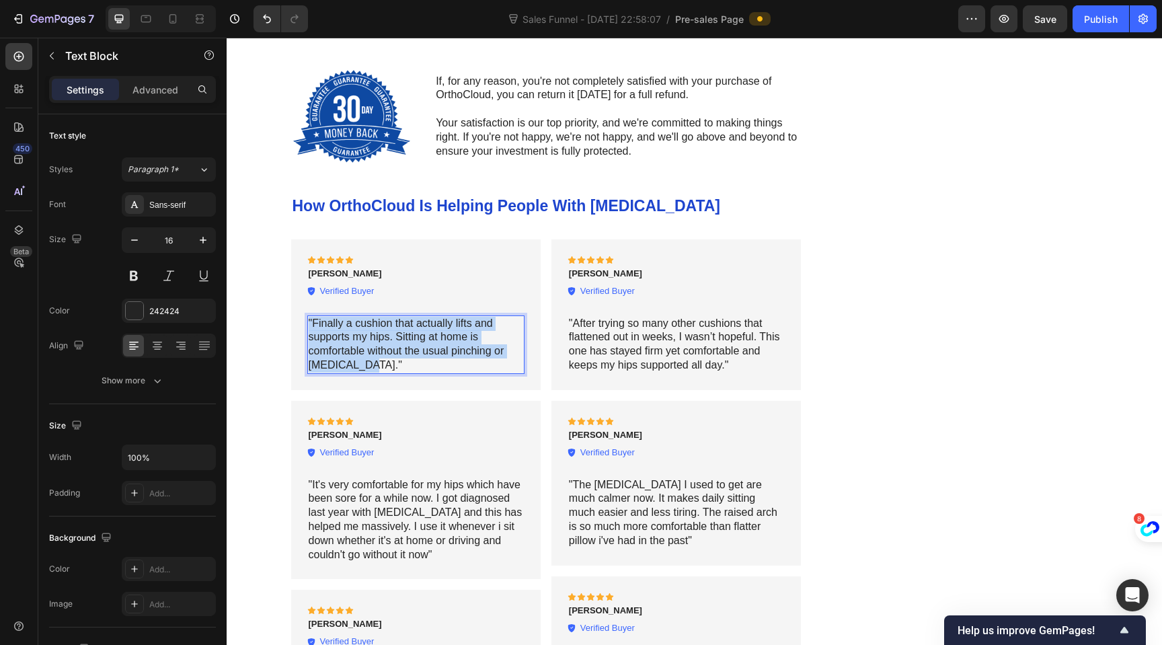
click at [341, 330] on p ""Finally a cushion that actually lifts and supports my hips. Sitting at home is…" at bounding box center [416, 345] width 215 height 56
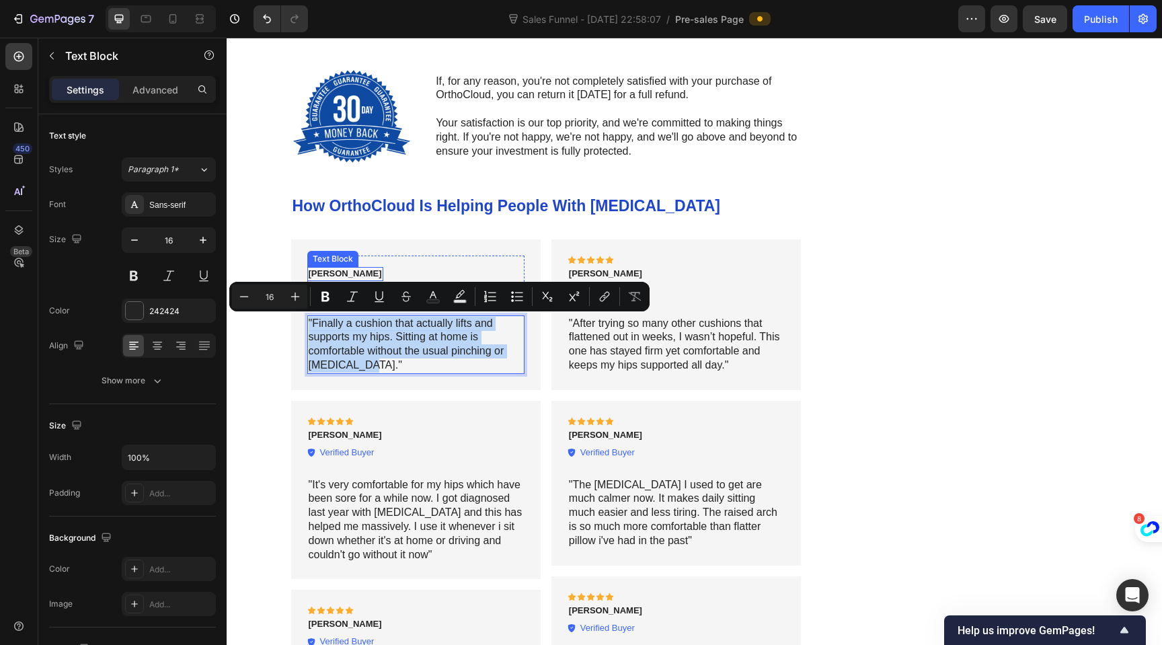
click at [361, 273] on strong "Nathaniel Cooper" at bounding box center [345, 273] width 73 height 10
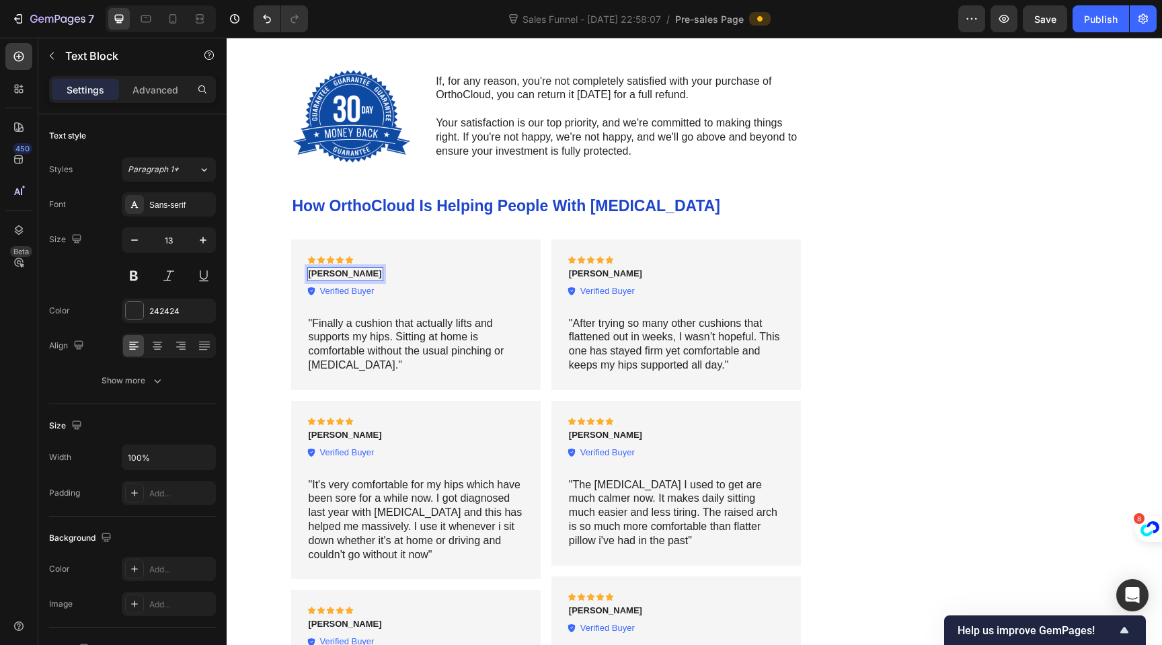
click at [361, 273] on strong "Nathaniel Cooper" at bounding box center [345, 273] width 73 height 10
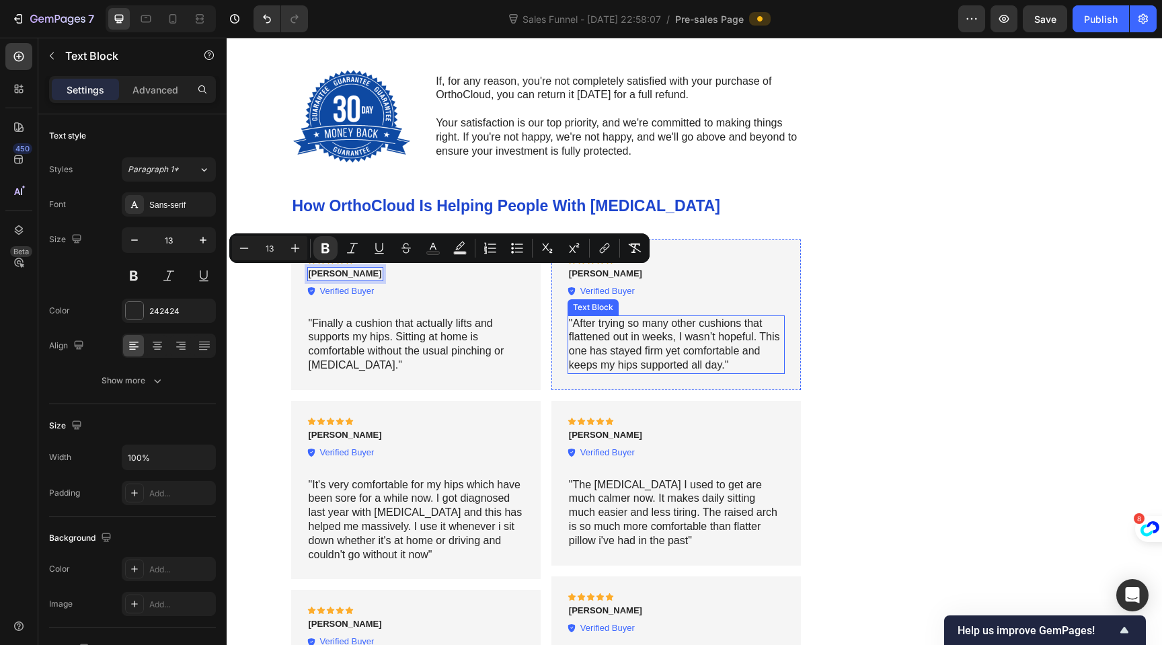
click at [613, 344] on p ""After trying so many other cushions that flattened out in weeks, I wasn’t hope…" at bounding box center [676, 345] width 215 height 56
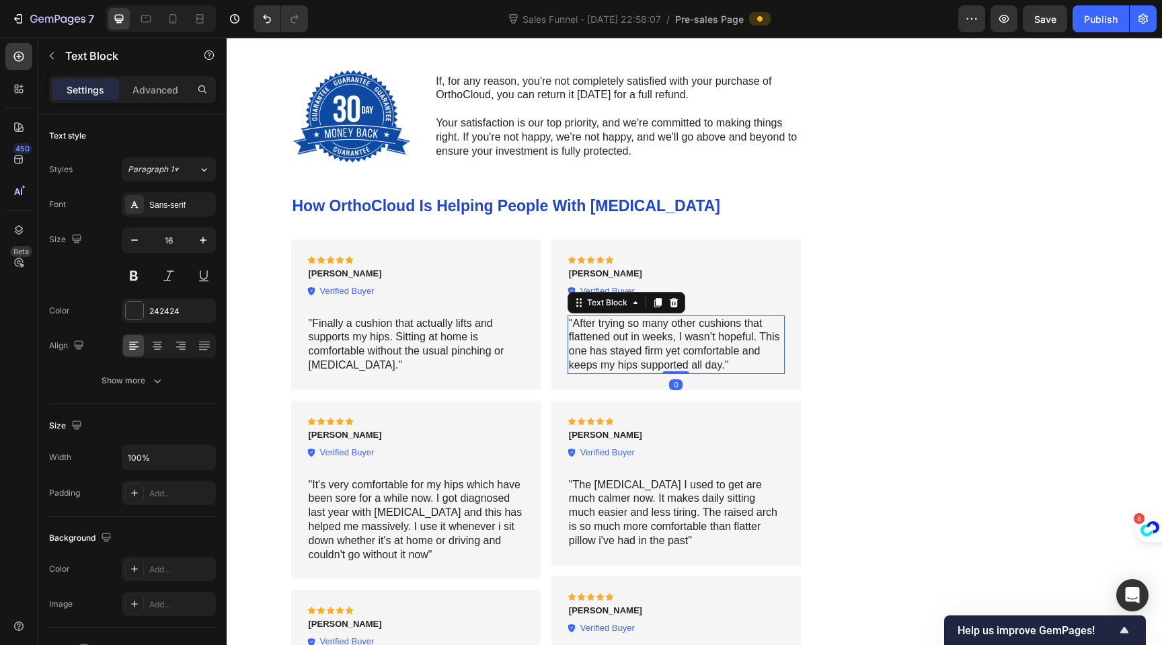
click at [613, 344] on p ""After trying so many other cushions that flattened out in weeks, I wasn’t hope…" at bounding box center [676, 345] width 215 height 56
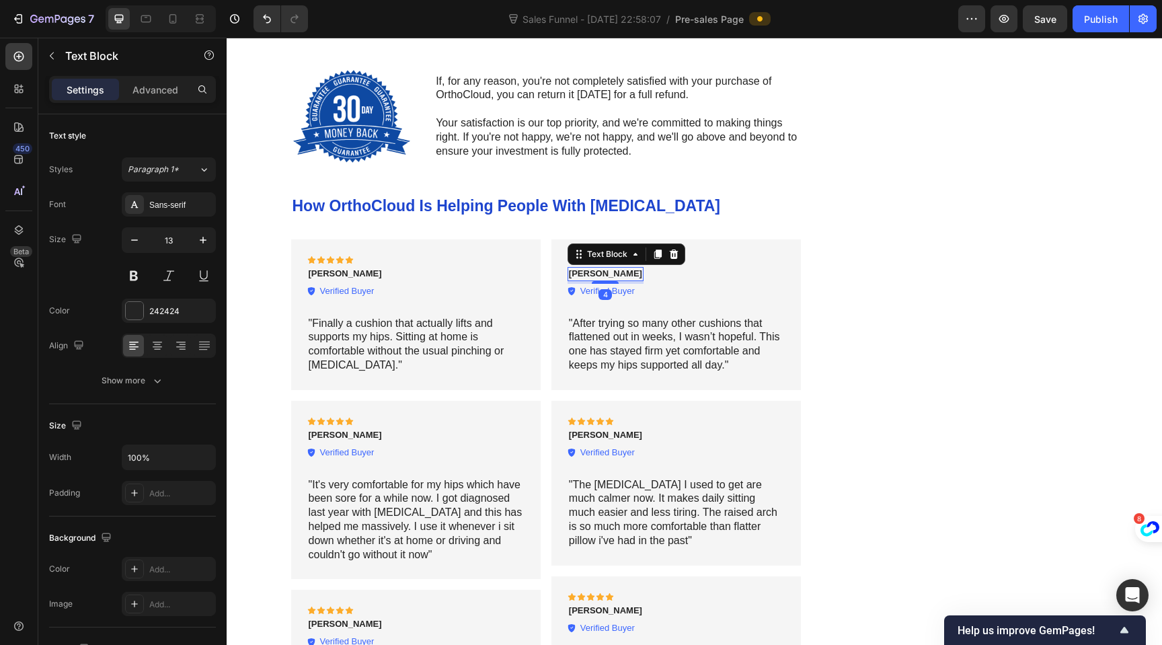
click at [603, 276] on strong "Brian Matthews" at bounding box center [605, 273] width 73 height 10
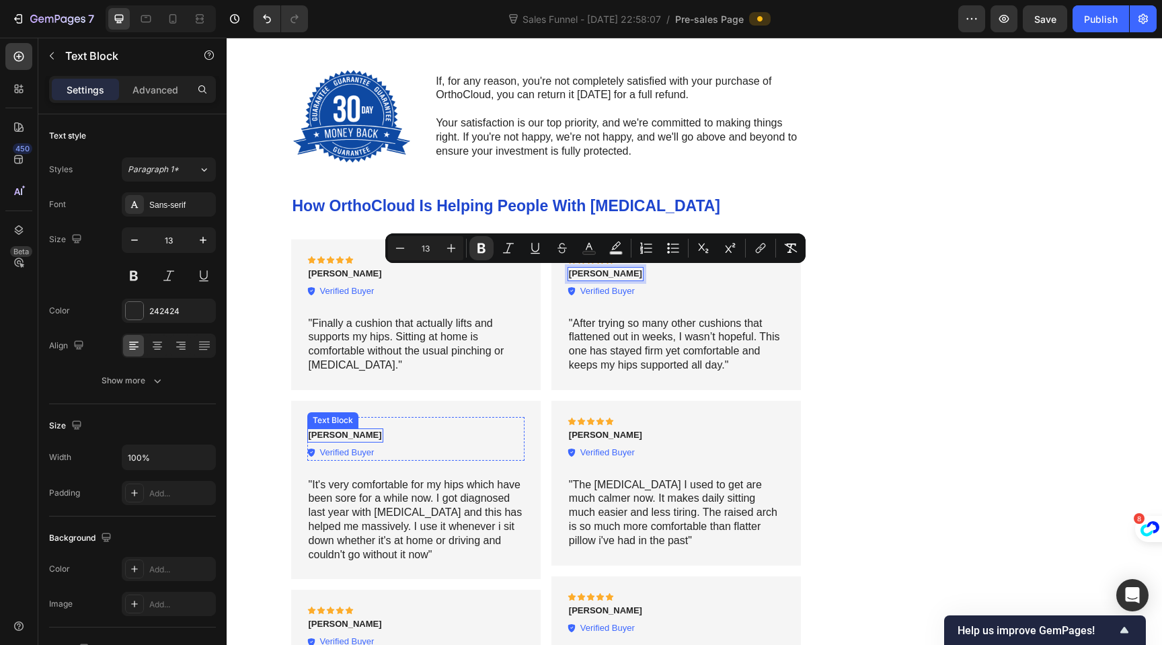
click at [356, 435] on strong "Loraine Adams" at bounding box center [345, 435] width 73 height 10
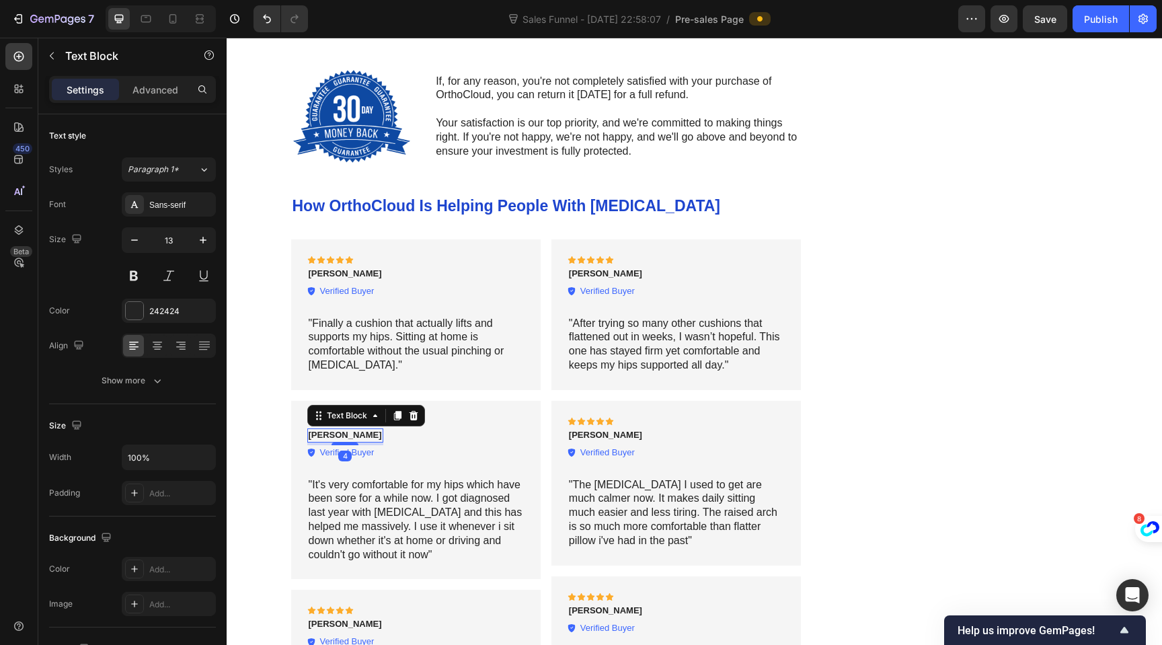
click at [356, 435] on strong "Loraine Adams" at bounding box center [345, 435] width 73 height 10
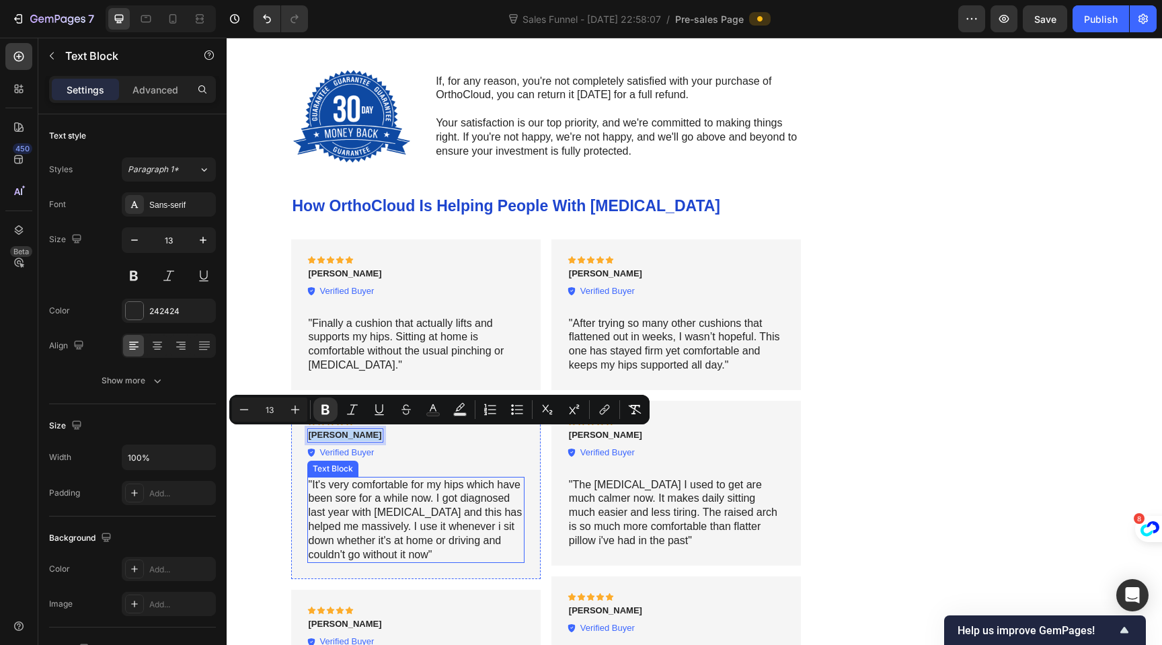
click at [361, 489] on p ""It's very comfortable for my hips which have been sore for a while now. I got …" at bounding box center [416, 520] width 215 height 84
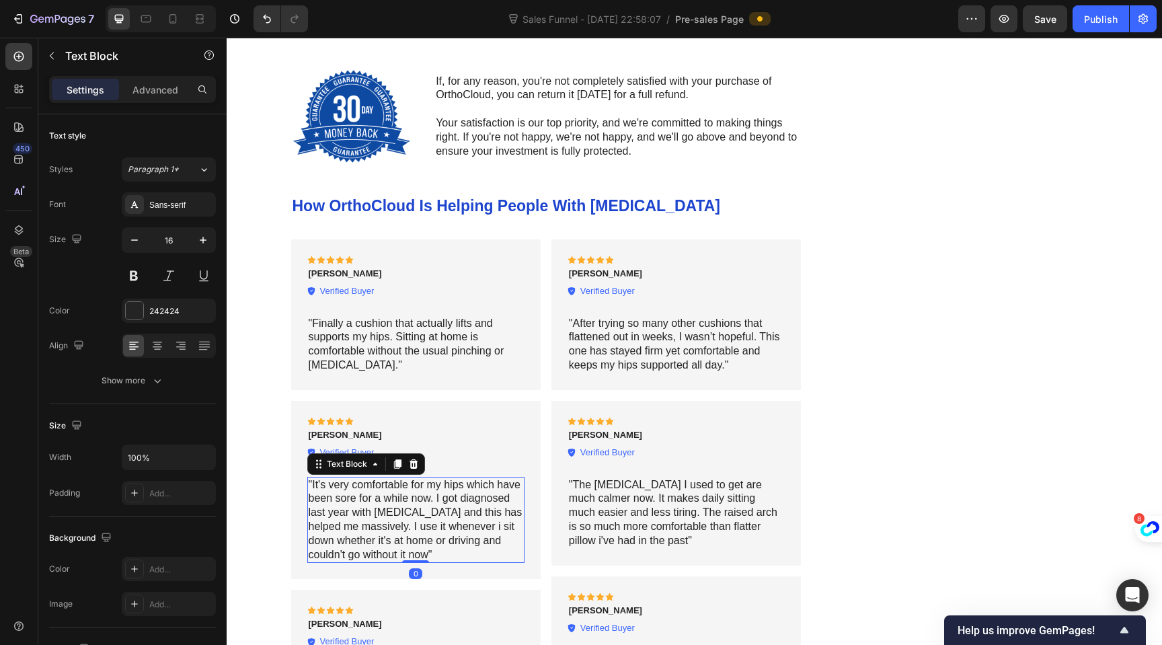
click at [361, 489] on p ""It's very comfortable for my hips which have been sore for a while now. I got …" at bounding box center [416, 520] width 215 height 84
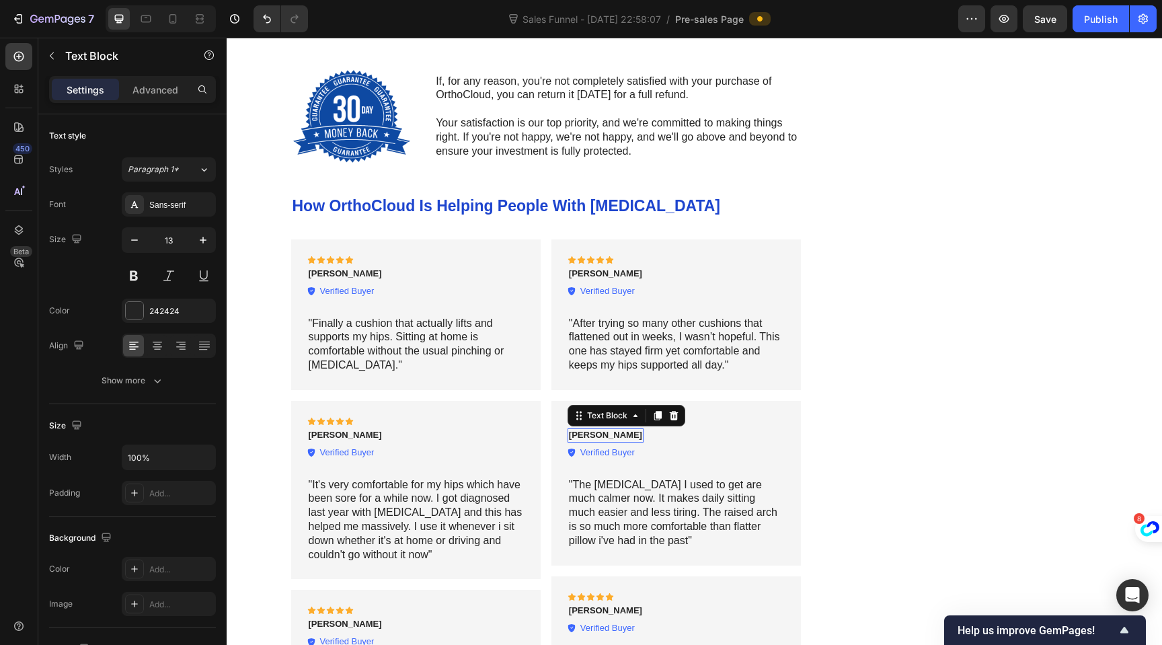
click at [591, 435] on strong "Oscar Harlow" at bounding box center [605, 435] width 73 height 10
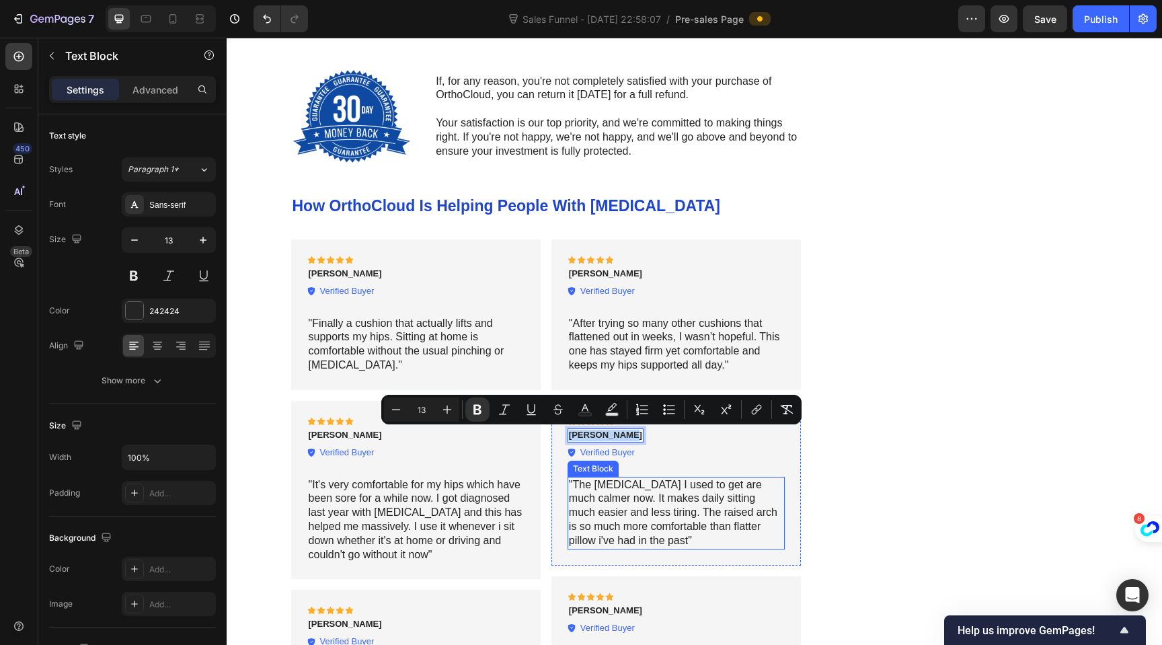
click at [628, 502] on p ""The pins and needles I used to get are much calmer now. It makes daily sitting…" at bounding box center [676, 513] width 215 height 70
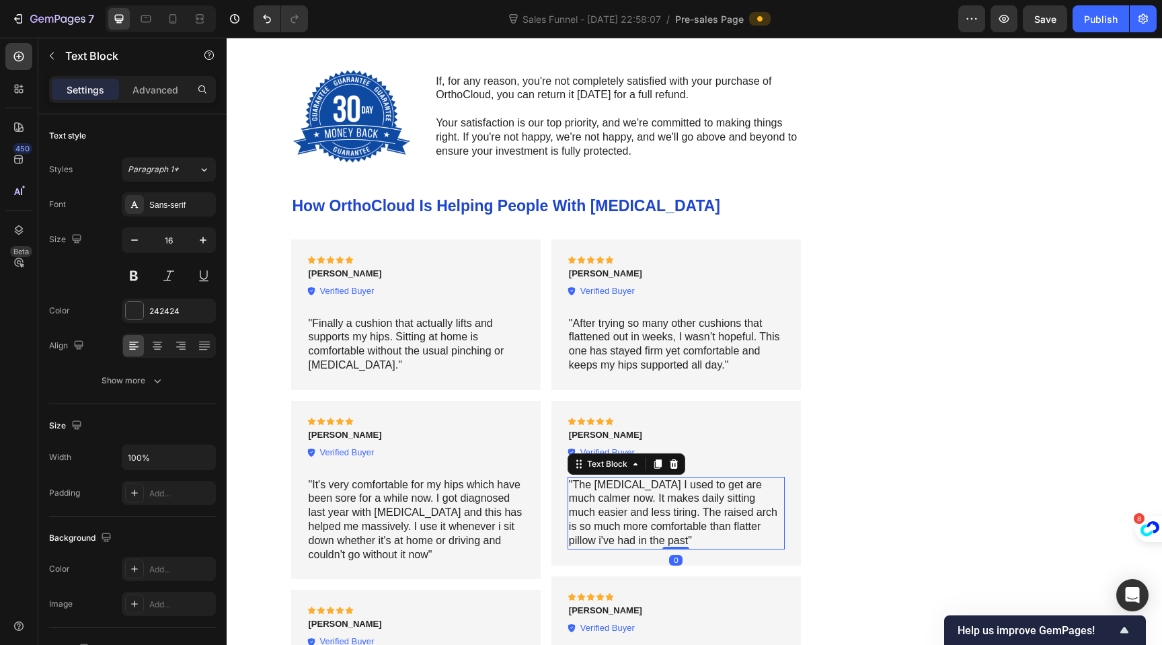
click at [628, 502] on p ""The pins and needles I used to get are much calmer now. It makes daily sitting…" at bounding box center [676, 513] width 215 height 70
